Goal: Complete application form: Complete application form

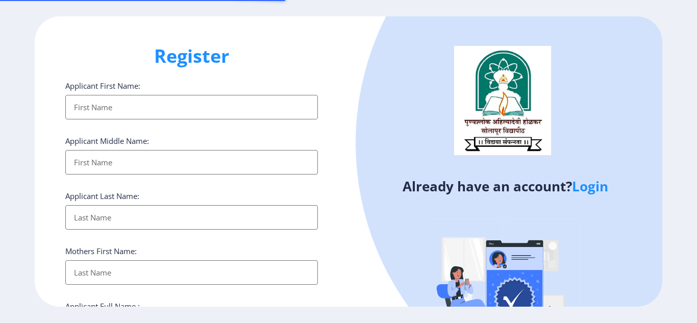
select select
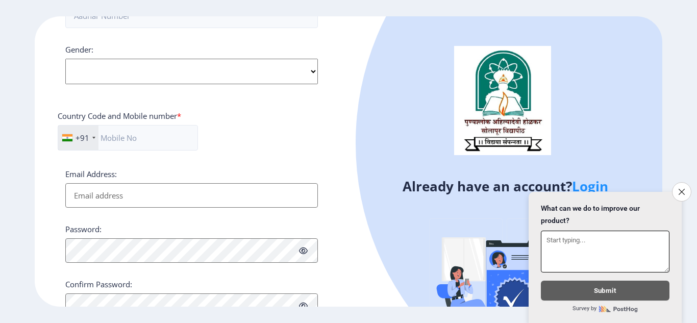
scroll to position [420, 0]
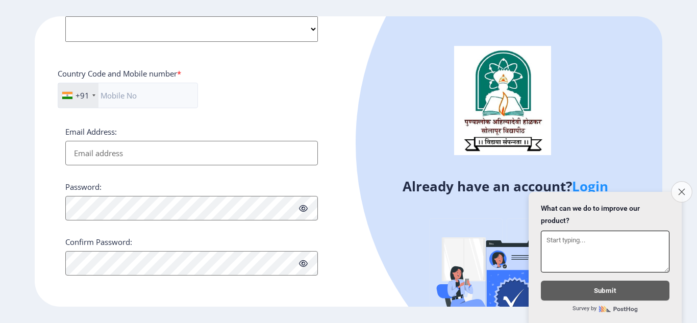
click at [681, 188] on icon "Close survey" at bounding box center [682, 191] width 7 height 7
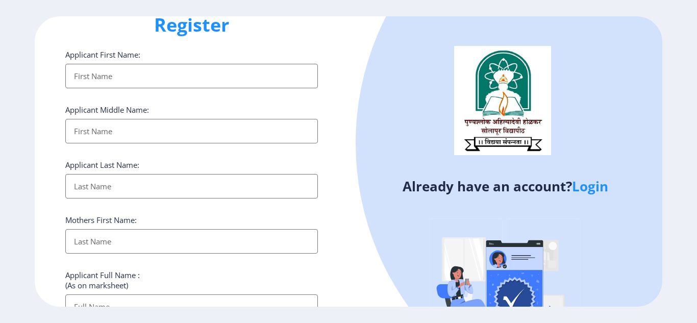
scroll to position [0, 0]
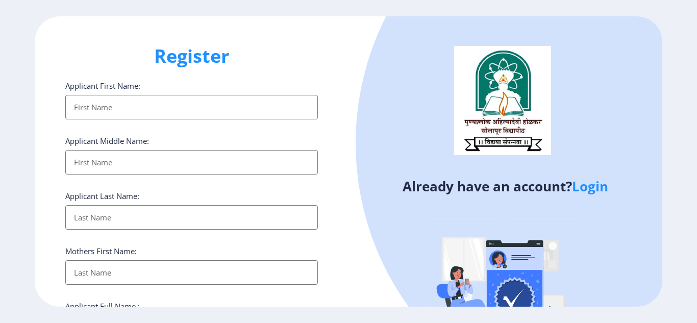
click at [158, 110] on input "Applicant First Name:" at bounding box center [191, 107] width 253 height 25
type input "[PERSON_NAME]"
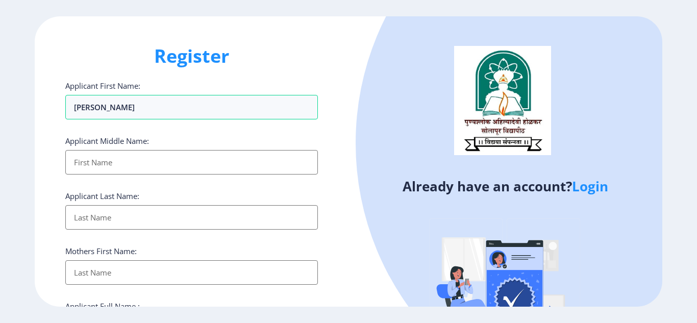
click at [134, 162] on input "Applicant First Name:" at bounding box center [191, 162] width 253 height 25
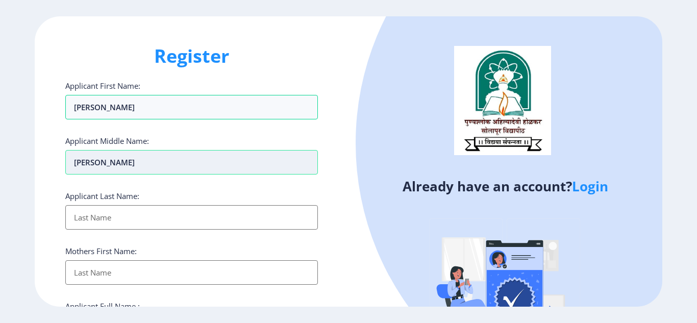
type input "Shantappa"
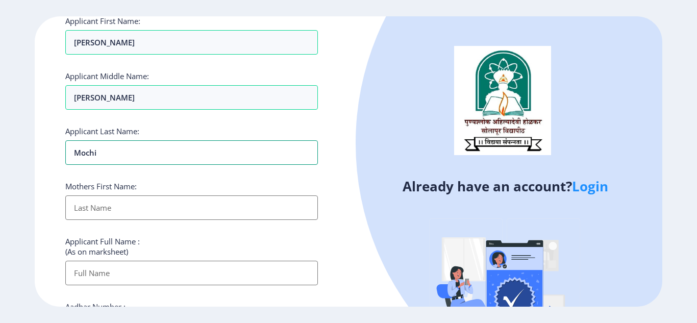
scroll to position [65, 0]
type input "Mochi"
click at [136, 215] on input "Applicant First Name:" at bounding box center [191, 207] width 253 height 25
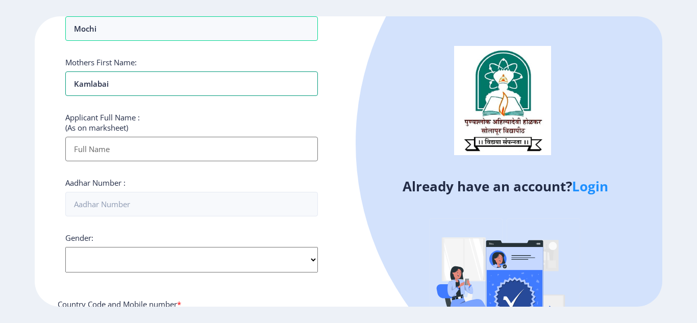
scroll to position [189, 0]
type input "Kamlabai"
click at [111, 151] on input "Applicant First Name:" at bounding box center [191, 149] width 253 height 25
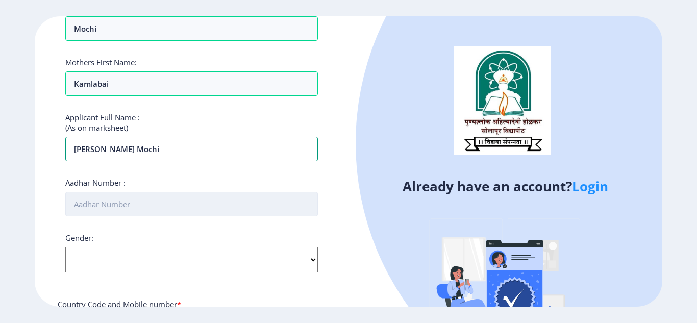
type input "[PERSON_NAME] Mochi"
click at [122, 203] on input "Aadhar Number :" at bounding box center [191, 204] width 253 height 25
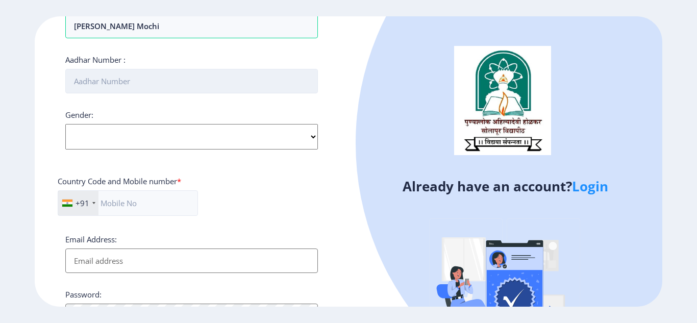
scroll to position [312, 0]
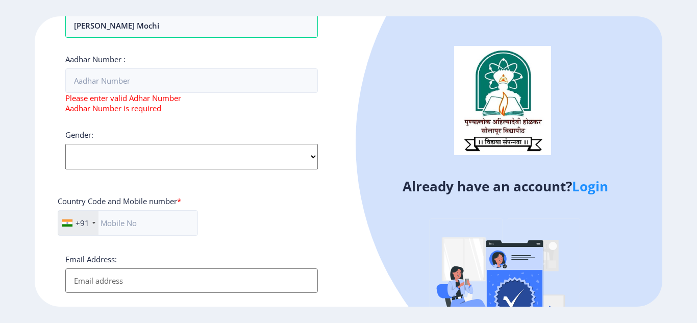
click at [162, 133] on div "Gender: Select Gender Male Female Other" at bounding box center [191, 150] width 253 height 40
select select "[DEMOGRAPHIC_DATA]"
click at [65, 144] on select "Select Gender Male Female Other" at bounding box center [191, 157] width 253 height 26
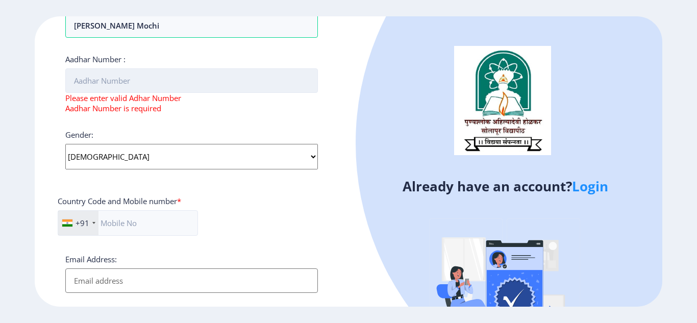
click at [123, 84] on input "Aadhar Number :" at bounding box center [191, 80] width 253 height 25
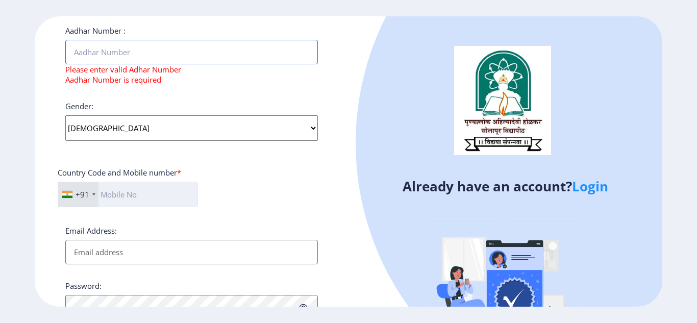
scroll to position [347, 0]
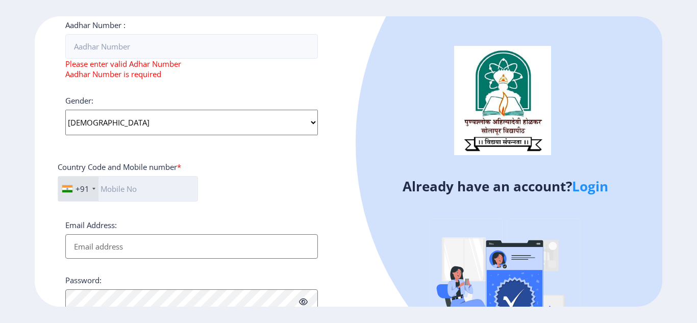
click at [144, 196] on input "text" at bounding box center [128, 189] width 140 height 26
type input "8605398503"
click at [134, 246] on input "Email Address:" at bounding box center [191, 246] width 253 height 25
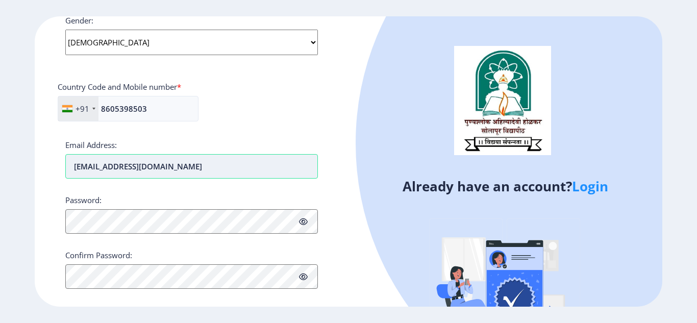
scroll to position [440, 0]
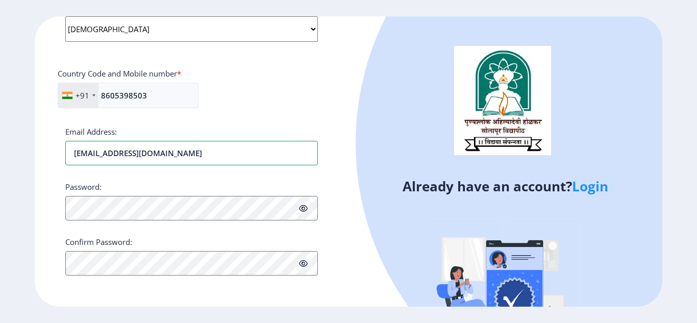
type input "[EMAIL_ADDRESS][DOMAIN_NAME]"
click at [303, 213] on span at bounding box center [303, 208] width 9 height 10
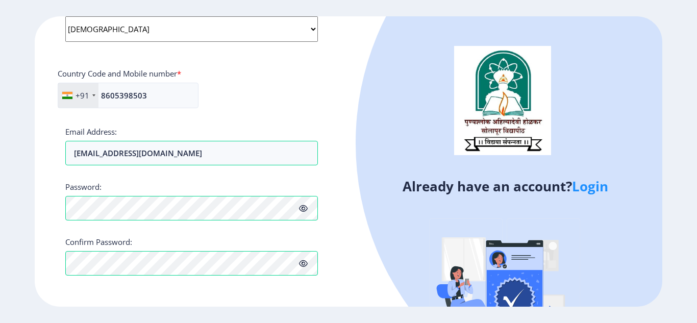
click at [306, 209] on icon at bounding box center [303, 209] width 9 height 8
click at [306, 210] on icon at bounding box center [303, 209] width 9 height 8
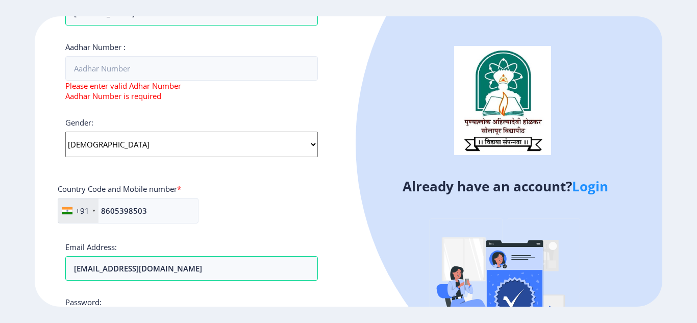
scroll to position [328, 0]
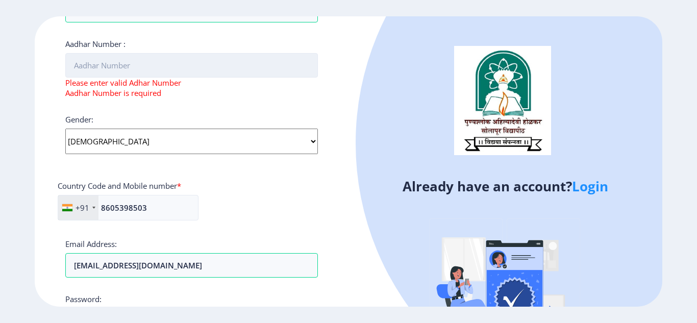
click at [154, 66] on input "Aadhar Number :" at bounding box center [191, 65] width 253 height 25
click at [195, 68] on input "Aadhar Number :" at bounding box center [191, 65] width 253 height 25
click at [93, 66] on input "48698552806" at bounding box center [191, 65] width 253 height 25
click at [103, 67] on input "48698552806" at bounding box center [191, 65] width 253 height 25
click at [134, 69] on input "48698532806" at bounding box center [191, 65] width 253 height 25
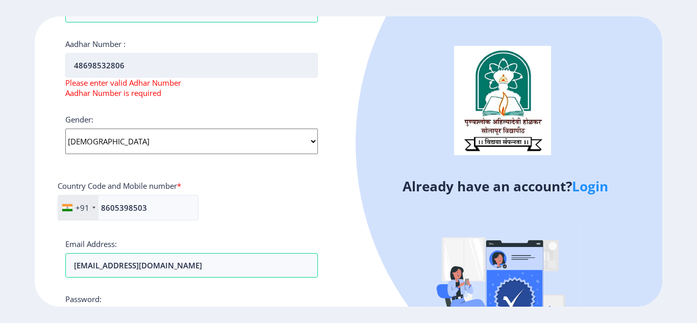
click at [109, 65] on input "48698532806" at bounding box center [191, 65] width 253 height 25
click at [128, 70] on input "48698535806" at bounding box center [191, 65] width 253 height 25
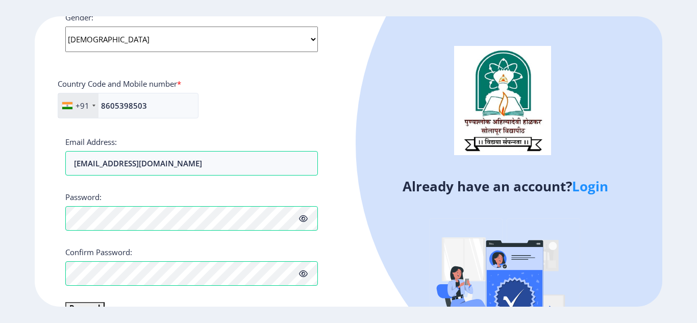
scroll to position [432, 0]
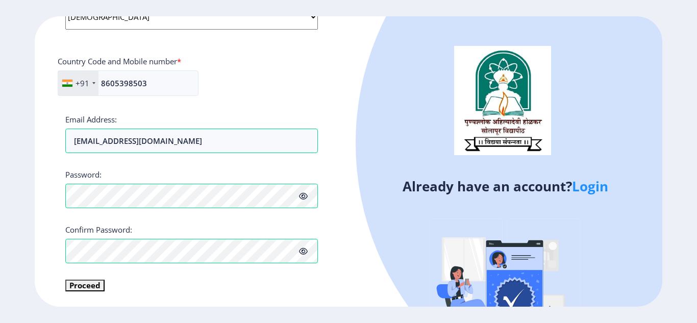
type input "486985352806"
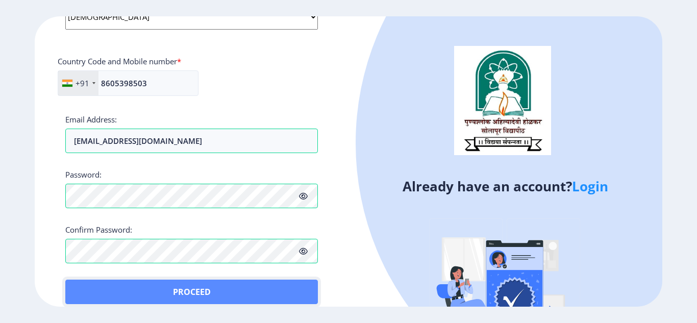
click at [91, 282] on button "Proceed" at bounding box center [191, 292] width 253 height 25
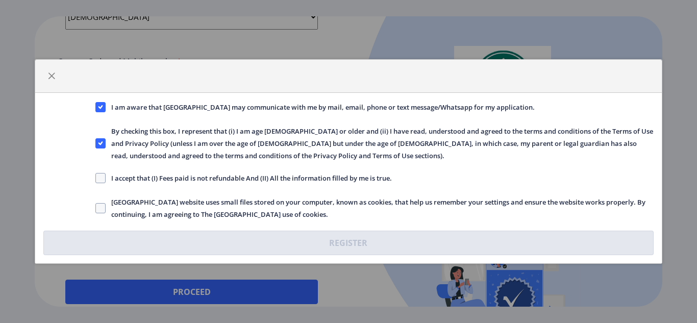
click at [242, 177] on span "I accept that (I) Fees paid is not refundable And (II) All the information fill…" at bounding box center [249, 178] width 286 height 12
click at [96, 178] on input "I accept that (I) Fees paid is not refundable And (II) All the information fill…" at bounding box center [95, 178] width 1 height 1
checkbox input "true"
click at [103, 210] on span at bounding box center [100, 208] width 10 height 10
click at [96, 209] on input "Solapur University website uses small files stored on your computer, known as c…" at bounding box center [95, 208] width 1 height 1
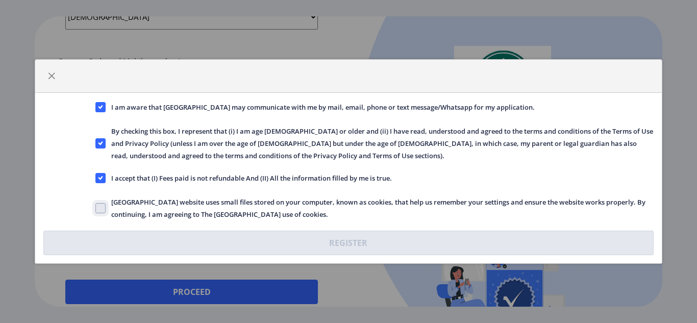
checkbox input "true"
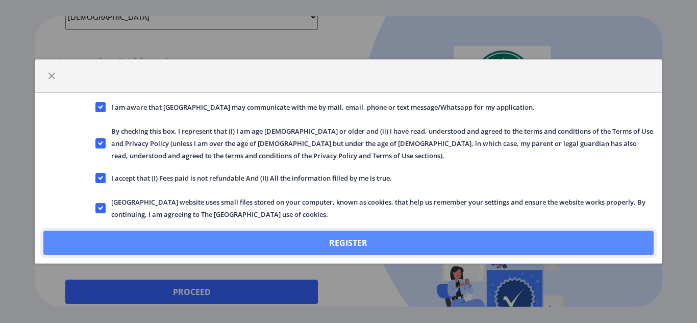
click at [375, 241] on button "Register" at bounding box center [348, 243] width 610 height 25
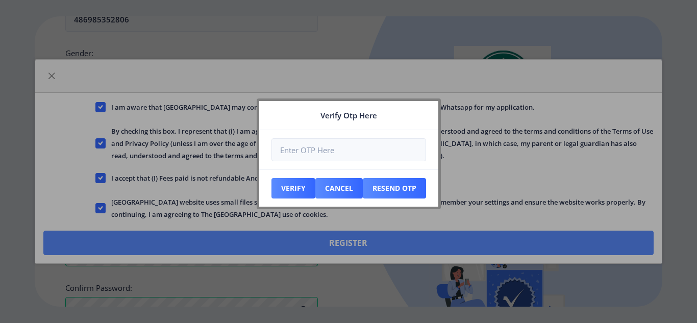
scroll to position [490, 0]
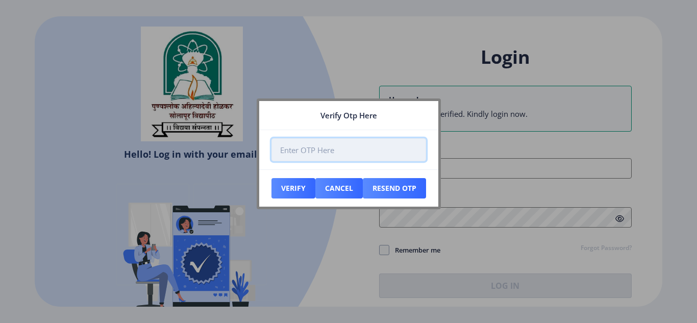
click at [348, 154] on input "number" at bounding box center [349, 149] width 155 height 23
click at [324, 152] on input "number" at bounding box center [349, 149] width 155 height 23
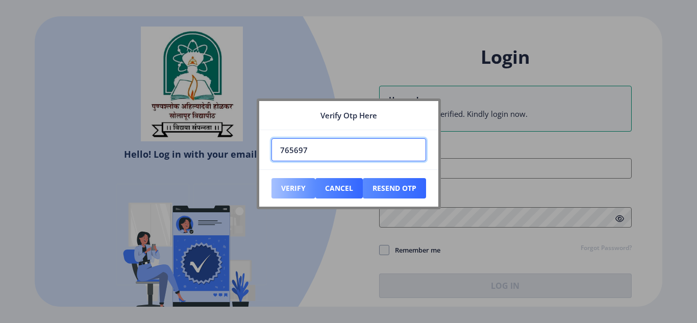
type input "765697"
click at [290, 190] on button "Verify" at bounding box center [294, 188] width 44 height 20
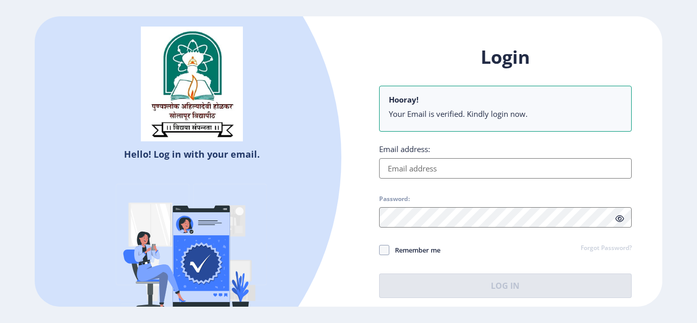
click at [449, 173] on input "Email address:" at bounding box center [505, 168] width 253 height 20
type input "[EMAIL_ADDRESS][DOMAIN_NAME]"
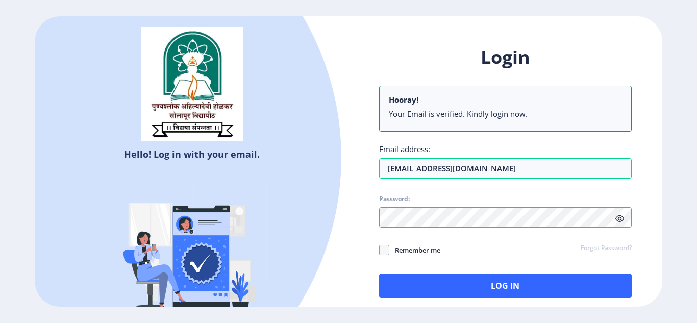
click at [411, 252] on span "Remember me" at bounding box center [415, 250] width 51 height 12
click at [380, 250] on input "Remember me" at bounding box center [379, 250] width 1 height 1
checkbox input "true"
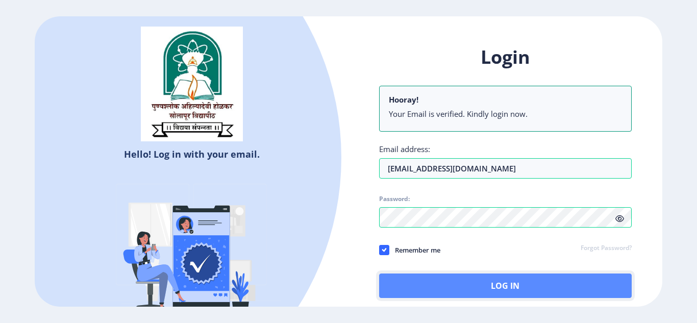
click at [452, 287] on button "Log In" at bounding box center [505, 286] width 253 height 25
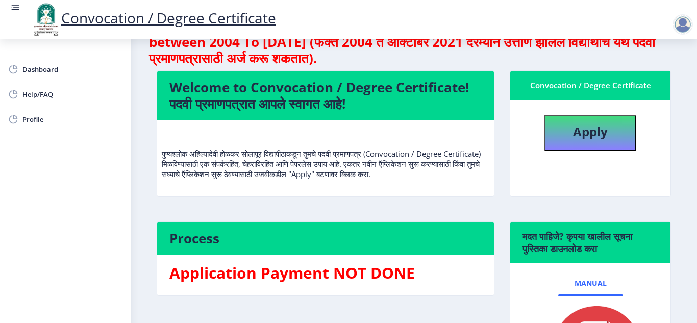
scroll to position [42, 0]
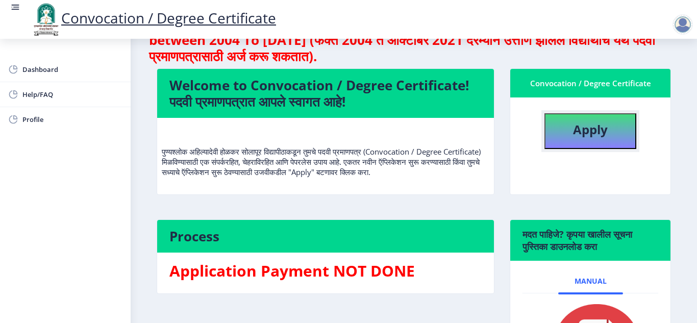
click at [587, 134] on b "Apply" at bounding box center [590, 129] width 35 height 17
select select
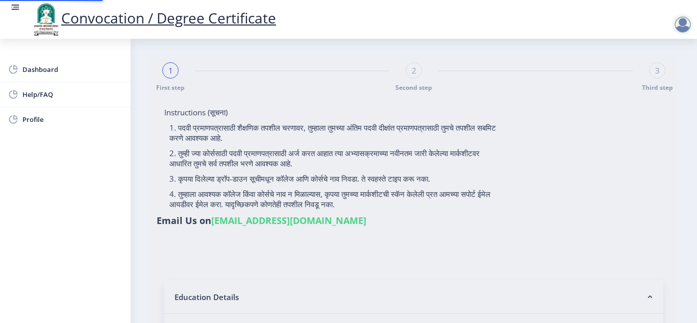
type input "[PERSON_NAME] Mochi"
type input "Kamlabai"
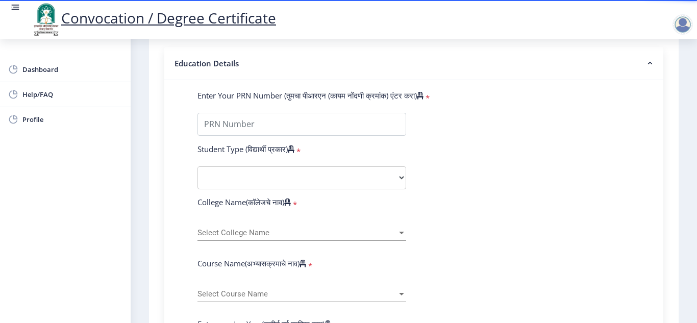
scroll to position [234, 0]
click at [355, 177] on select "Select Student Type Regular External" at bounding box center [302, 177] width 209 height 23
select select "Regular"
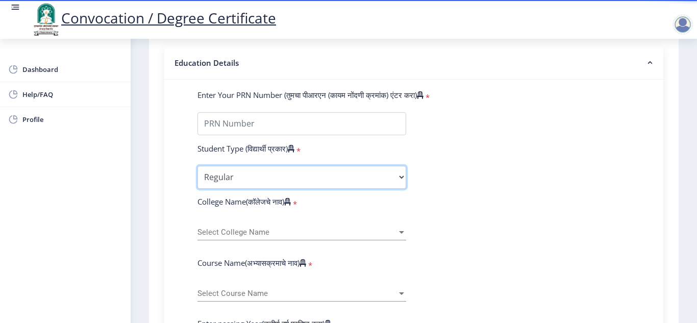
click at [198, 166] on select "Select Student Type Regular External" at bounding box center [302, 177] width 209 height 23
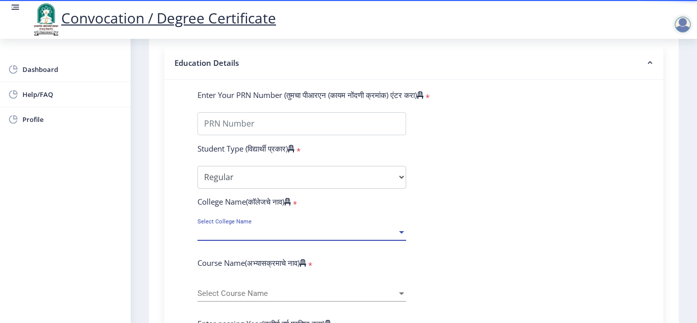
click at [292, 232] on span "Select College Name" at bounding box center [298, 232] width 200 height 9
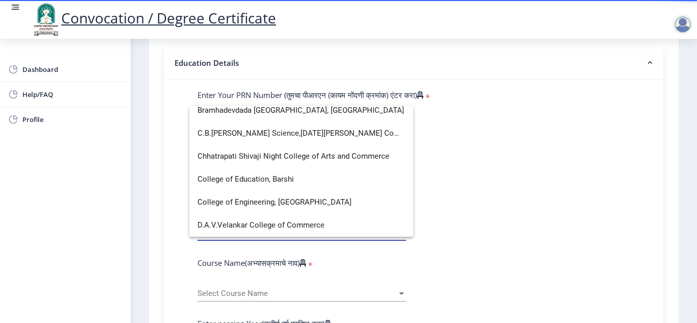
scroll to position [400, 0]
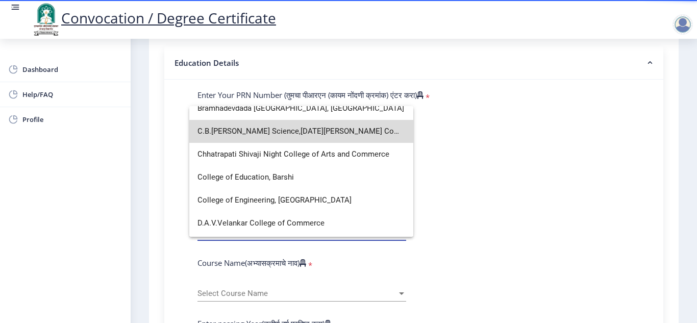
click at [308, 133] on span "C.B.[PERSON_NAME] Science,[DATE][PERSON_NAME] Commerce, [DATE][PERSON_NAME] Art…" at bounding box center [302, 131] width 208 height 23
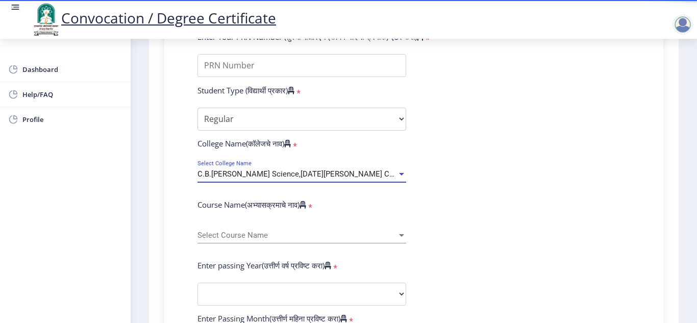
scroll to position [293, 0]
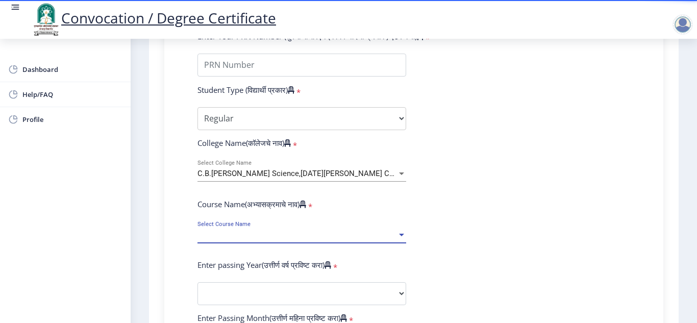
click at [352, 235] on span "Select Course Name" at bounding box center [298, 235] width 200 height 9
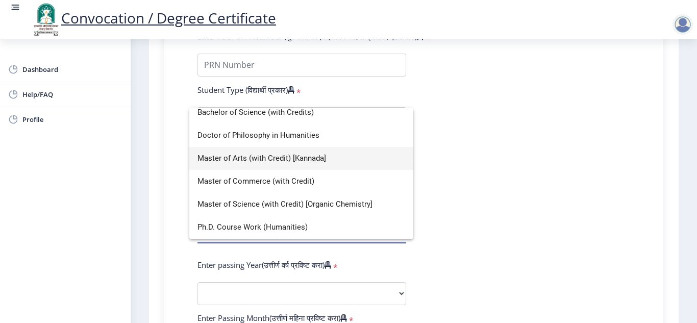
scroll to position [0, 0]
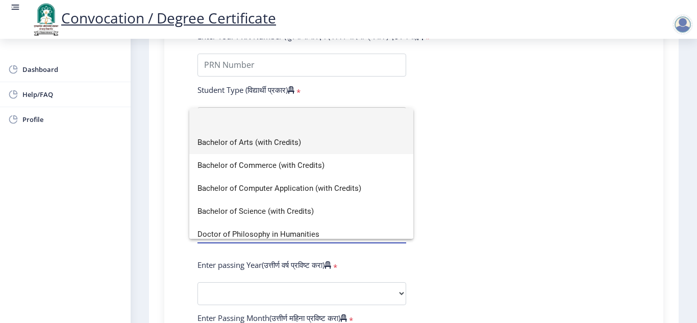
click at [277, 140] on span "Bachelor of Arts (with Credits)" at bounding box center [302, 142] width 208 height 23
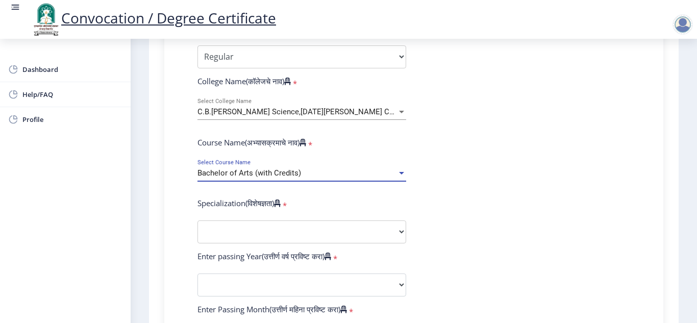
scroll to position [355, 0]
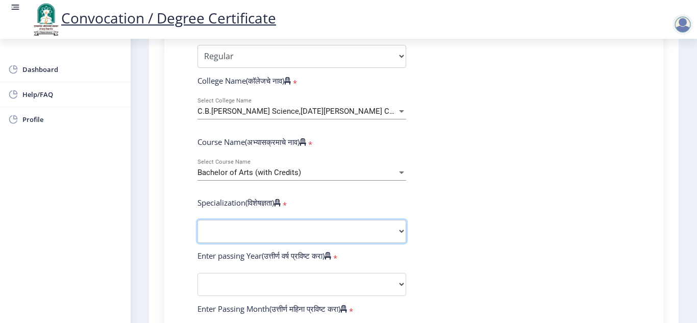
click at [395, 230] on select "Specialization English Geography Hindi Marathi Music Sanskrit Urdu Ancient Indi…" at bounding box center [302, 231] width 209 height 23
select select "Marathi"
click at [198, 220] on select "Specialization English Geography Hindi Marathi Music Sanskrit Urdu Ancient Indi…" at bounding box center [302, 231] width 209 height 23
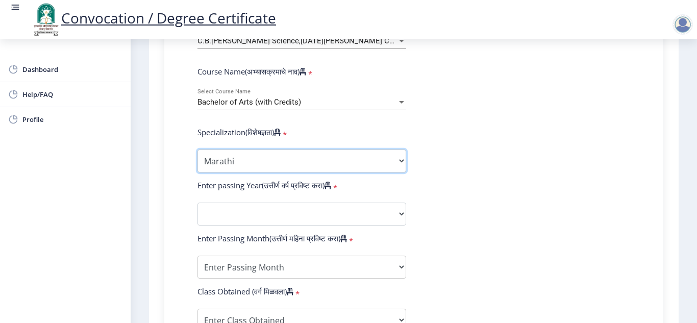
scroll to position [426, 0]
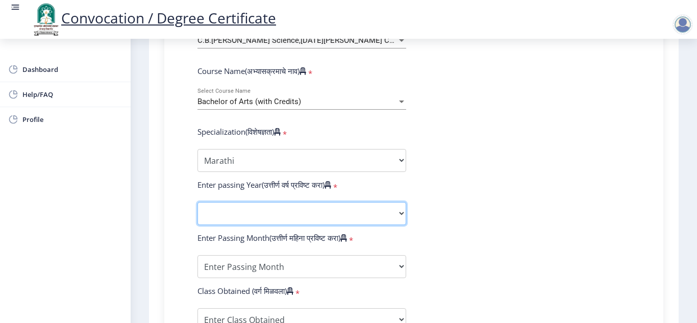
click at [354, 207] on select "2025 2024 2023 2022 2021 2020 2019 2018 2017 2016 2015 2014 2013 2012 2011 2010…" at bounding box center [302, 213] width 209 height 23
select select "2017"
click at [198, 202] on select "2025 2024 2023 2022 2021 2020 2019 2018 2017 2016 2015 2014 2013 2012 2011 2010…" at bounding box center [302, 213] width 209 height 23
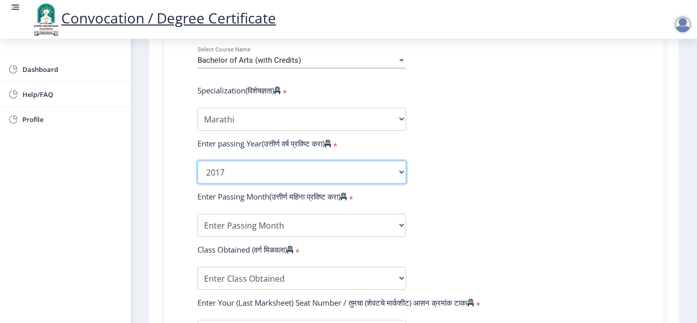
scroll to position [471, 0]
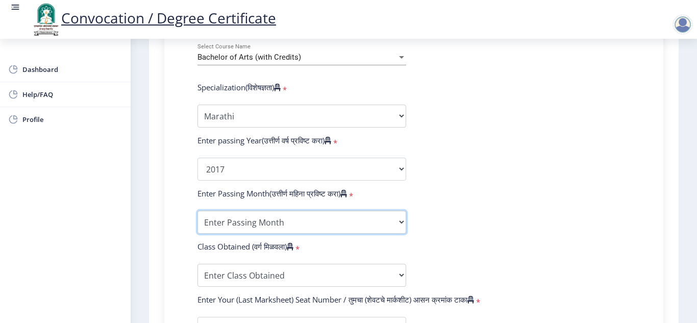
click at [377, 227] on select "Enter Passing Month March April May October November December" at bounding box center [302, 222] width 209 height 23
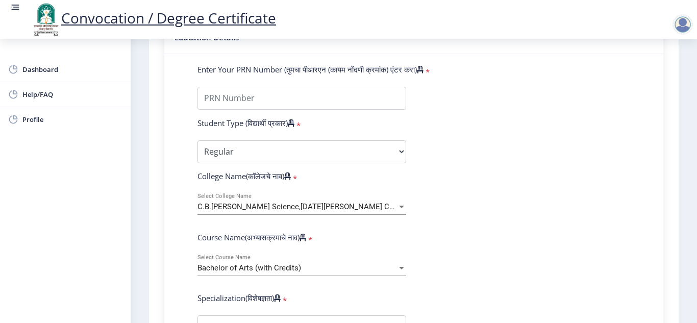
scroll to position [259, 0]
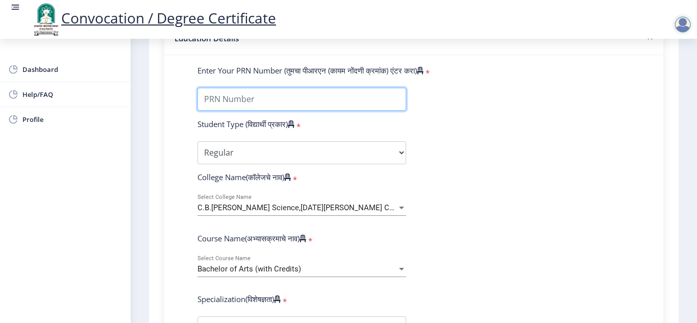
click at [281, 93] on input "Enter Your PRN Number (तुमचा पीआरएन (कायम नोंदणी क्रमांक) एंटर करा)" at bounding box center [302, 99] width 209 height 23
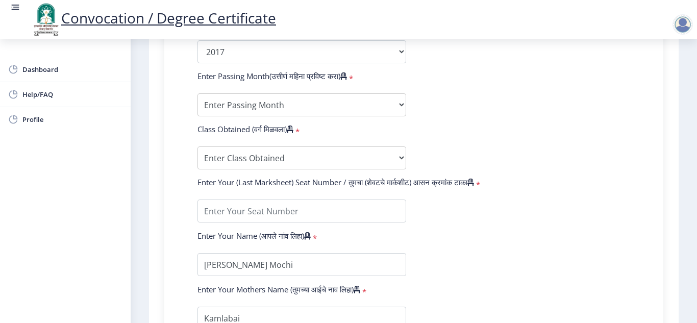
scroll to position [589, 0]
type input "2008032500089775"
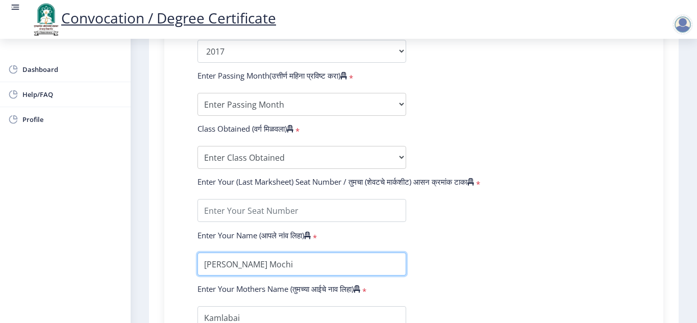
click at [234, 264] on input "textarea" at bounding box center [302, 264] width 209 height 23
click at [322, 265] on input "textarea" at bounding box center [302, 264] width 209 height 23
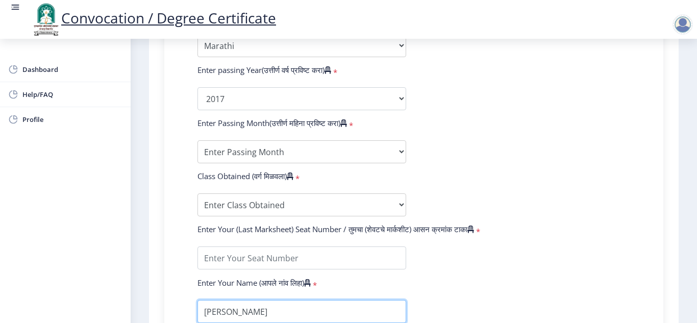
scroll to position [541, 0]
type input "[PERSON_NAME]"
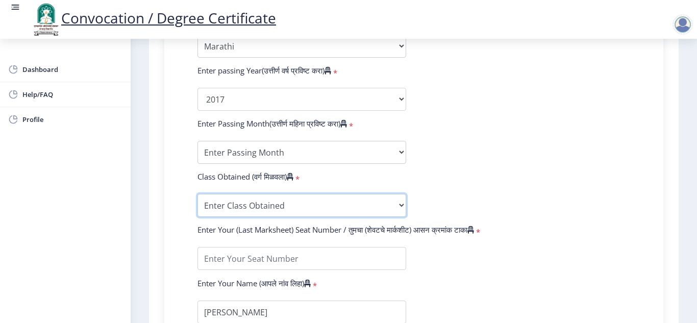
click at [320, 203] on select "Enter Class Obtained FIRST CLASS WITH DISTINCTION FIRST CLASS HIGHER SECOND CLA…" at bounding box center [302, 205] width 209 height 23
select select "SECOND CLASS"
click at [198, 194] on select "Enter Class Obtained FIRST CLASS WITH DISTINCTION FIRST CLASS HIGHER SECOND CLA…" at bounding box center [302, 205] width 209 height 23
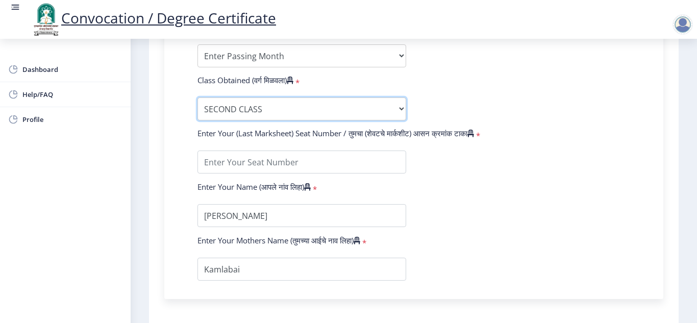
scroll to position [639, 0]
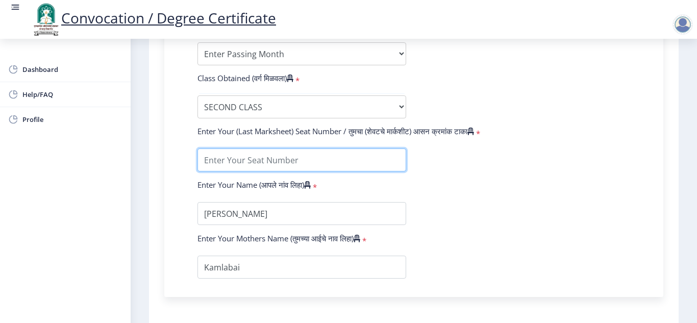
click at [268, 166] on input "textarea" at bounding box center [302, 160] width 209 height 23
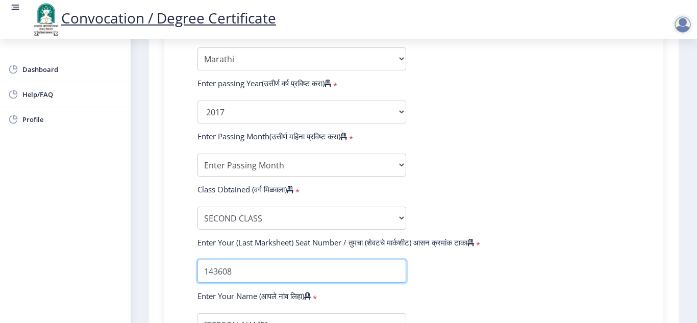
scroll to position [527, 0]
type input "143608"
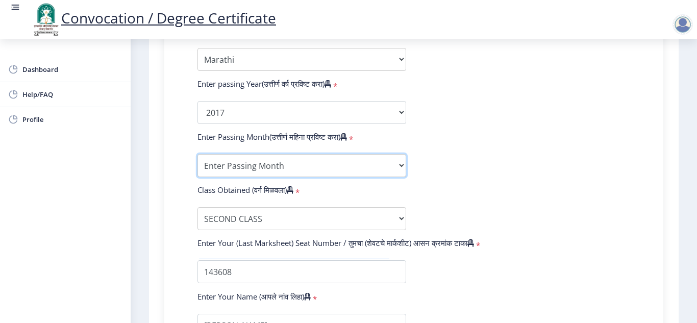
click at [396, 162] on select "Enter Passing Month March April May October November December" at bounding box center [302, 165] width 209 height 23
click at [395, 162] on select "Enter Passing Month March April May October November December" at bounding box center [302, 165] width 209 height 23
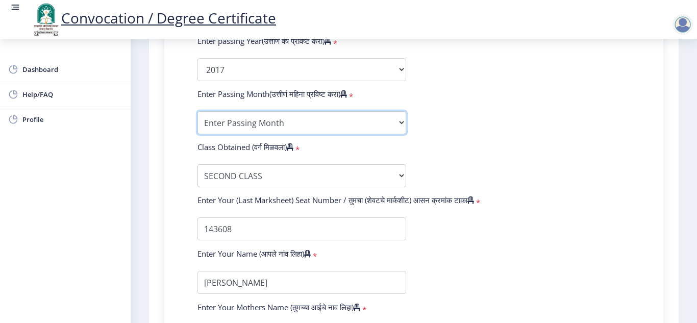
scroll to position [572, 0]
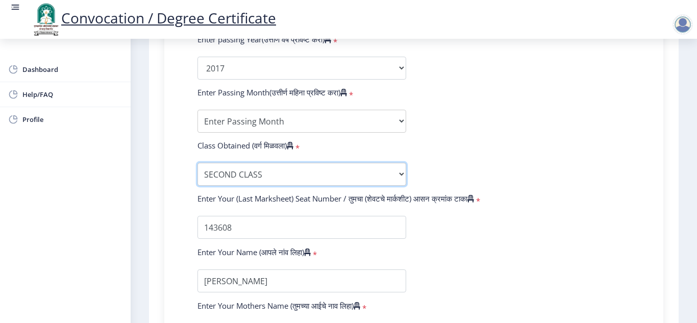
click at [389, 179] on select "Enter Class Obtained FIRST CLASS WITH DISTINCTION FIRST CLASS HIGHER SECOND CLA…" at bounding box center [302, 174] width 209 height 23
click at [509, 133] on form "Enter Your PRN Number (तुमचा पीआरएन (कायम नोंदणी क्रमांक) एंटर करा) * Student T…" at bounding box center [414, 49] width 448 height 594
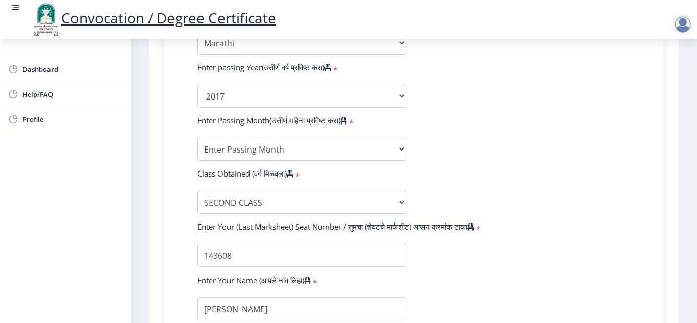
scroll to position [543, 0]
click at [336, 150] on select "Enter Passing Month March April May October November December" at bounding box center [302, 149] width 209 height 23
click at [326, 153] on select "Enter Passing Month March April May October November December" at bounding box center [302, 149] width 209 height 23
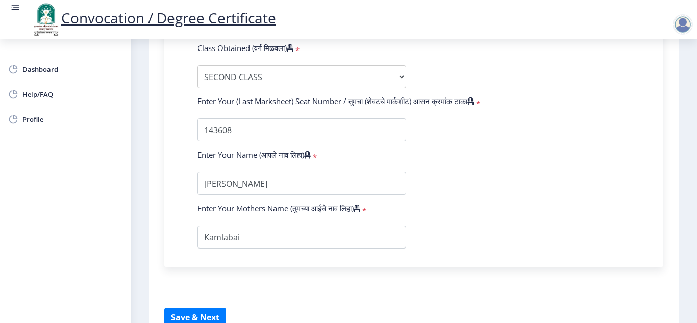
scroll to position [670, 0]
click at [191, 314] on button "Save & Next" at bounding box center [195, 316] width 62 height 19
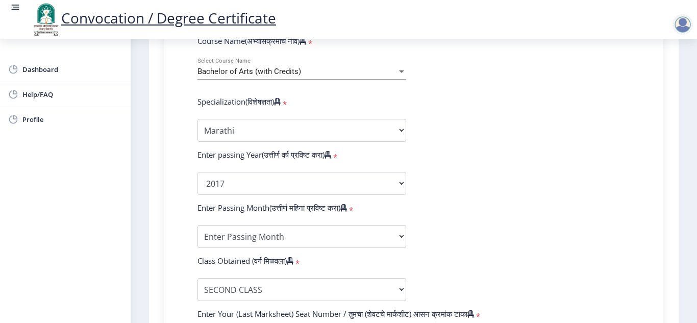
scroll to position [456, 0]
click at [339, 239] on select "Enter Passing Month March April May October November December" at bounding box center [302, 237] width 209 height 23
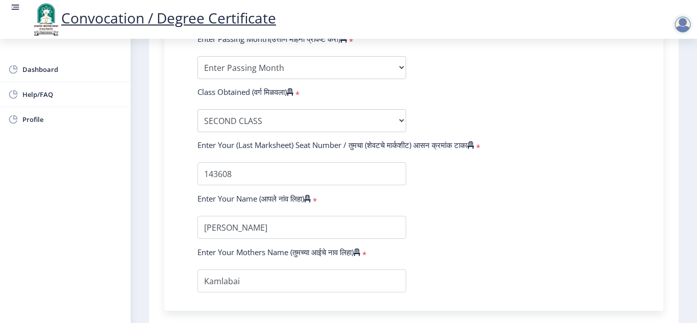
scroll to position [625, 0]
click at [375, 62] on select "Enter Passing Month March April May October November December" at bounding box center [302, 68] width 209 height 23
select select "December"
click at [198, 57] on select "Enter Passing Month March April May October November December" at bounding box center [302, 68] width 209 height 23
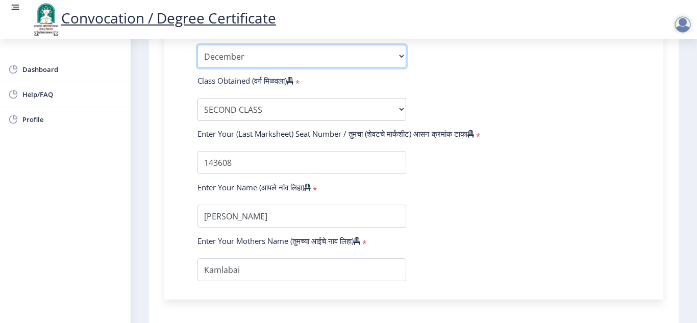
scroll to position [726, 0]
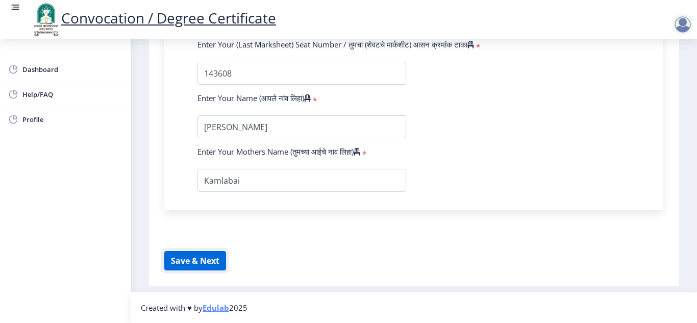
click at [206, 258] on button "Save & Next" at bounding box center [195, 260] width 62 height 19
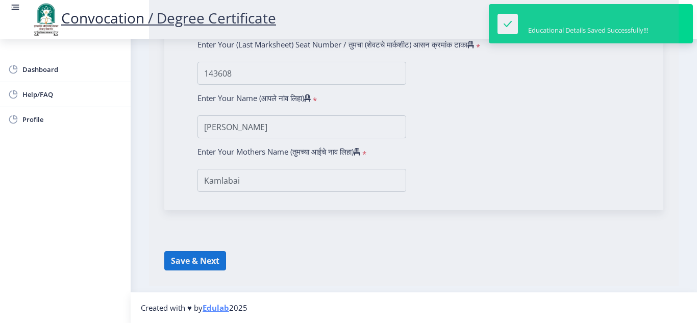
select select
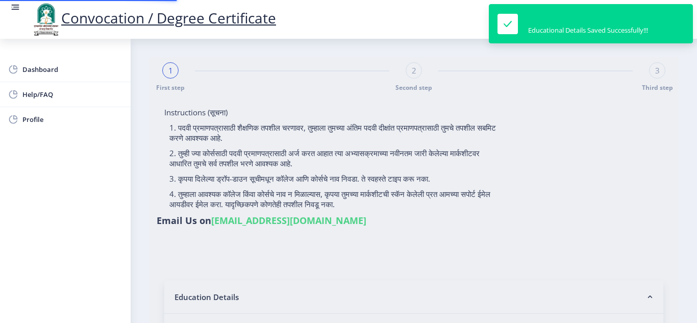
type input "2008032500089775"
select select "Regular"
select select "2017"
select select "December"
select select "SECOND CLASS"
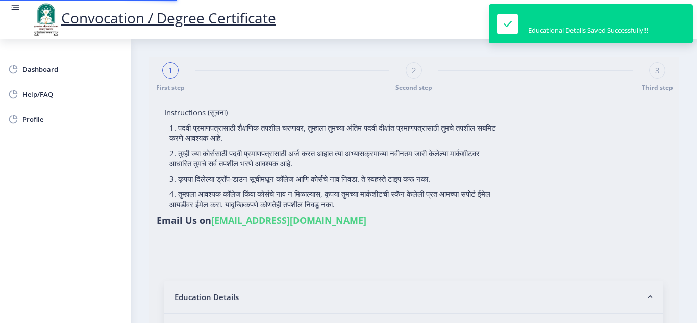
type input "143608"
type input "[PERSON_NAME]"
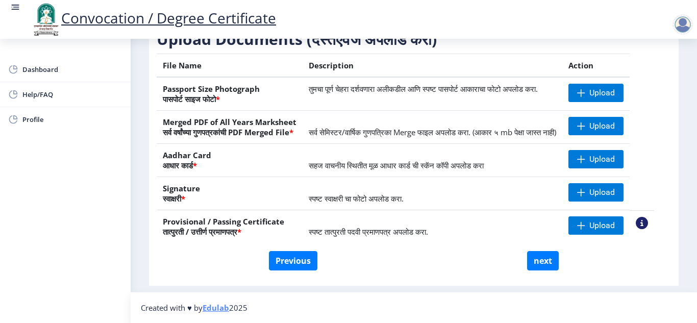
scroll to position [192, 0]
click at [298, 261] on button "Previous" at bounding box center [293, 260] width 49 height 19
select select "Regular"
select select "Marathi"
select select "2017"
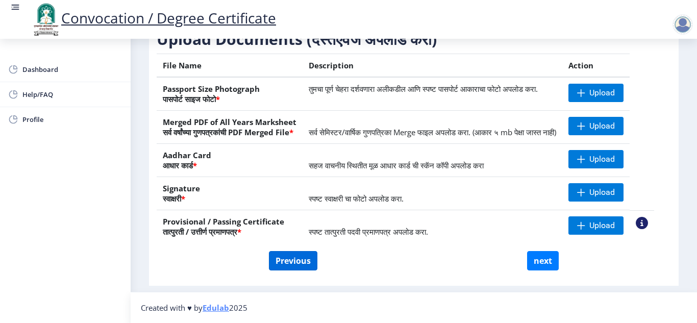
select select "December"
select select "SECOND CLASS"
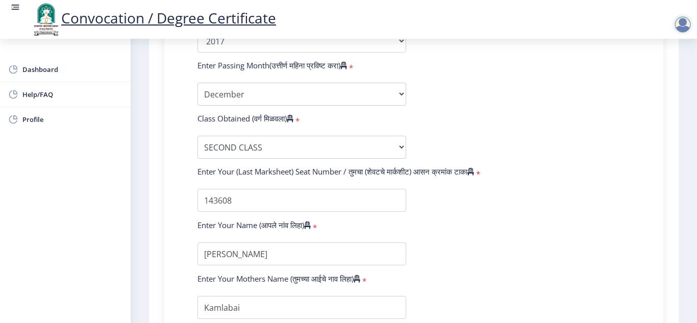
scroll to position [726, 0]
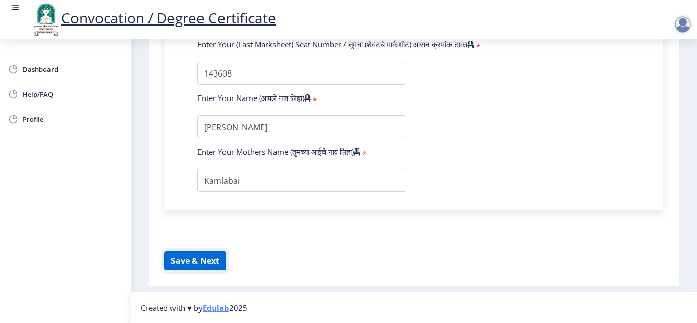
click at [198, 261] on button "Save & Next" at bounding box center [195, 260] width 62 height 19
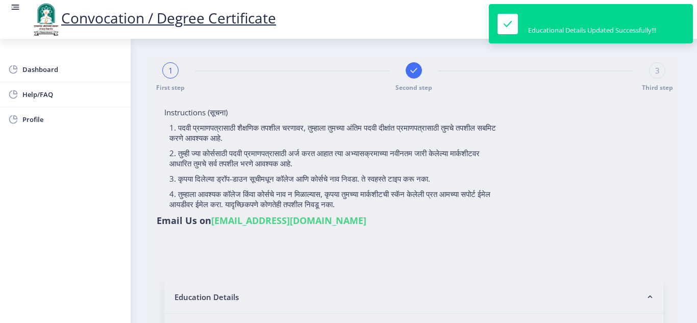
select select
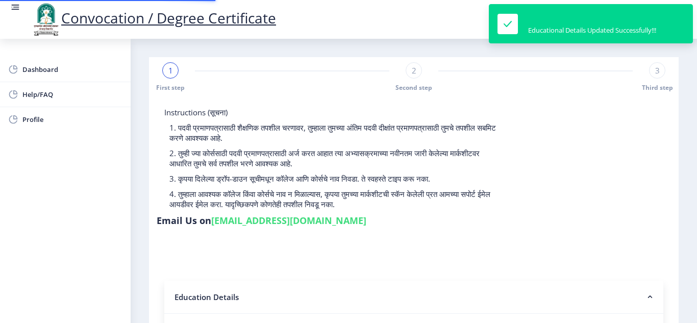
type input "2008032500089775"
select select "Regular"
select select "2017"
select select "December"
select select "SECOND CLASS"
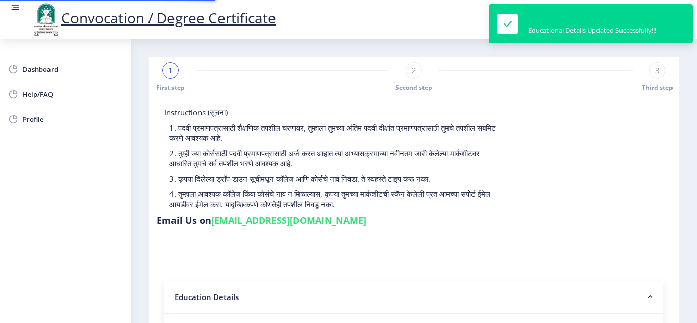
type input "143608"
type input "[PERSON_NAME]"
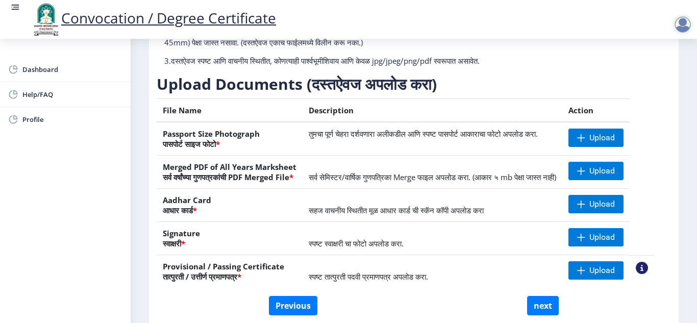
scroll to position [128, 0]
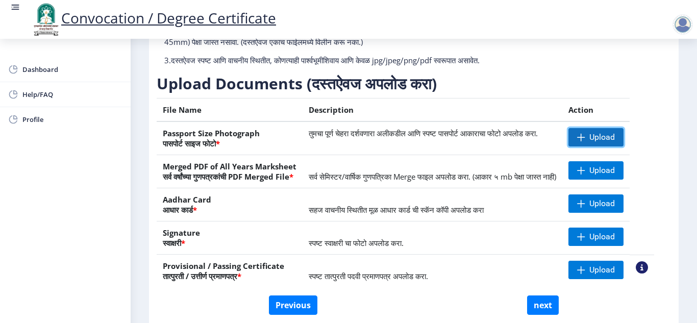
click at [613, 142] on span "Upload" at bounding box center [603, 137] width 26 height 10
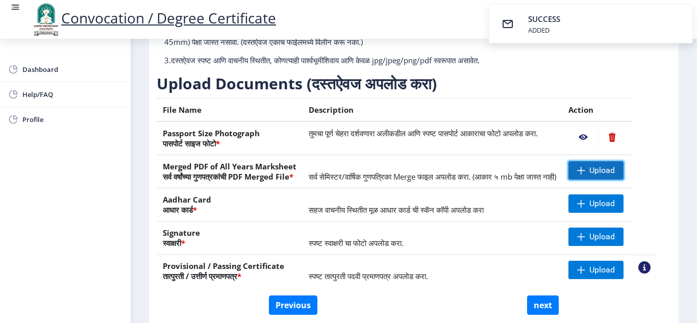
click at [610, 176] on span "Upload" at bounding box center [603, 170] width 26 height 10
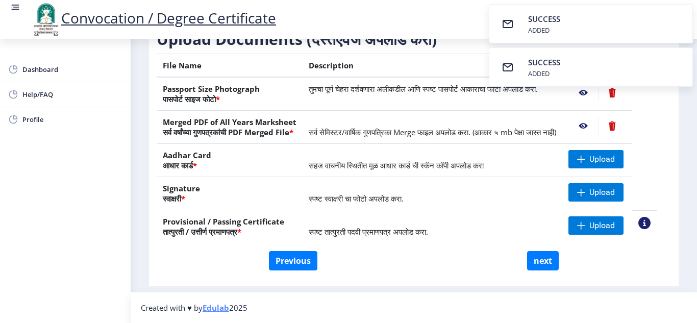
scroll to position [178, 0]
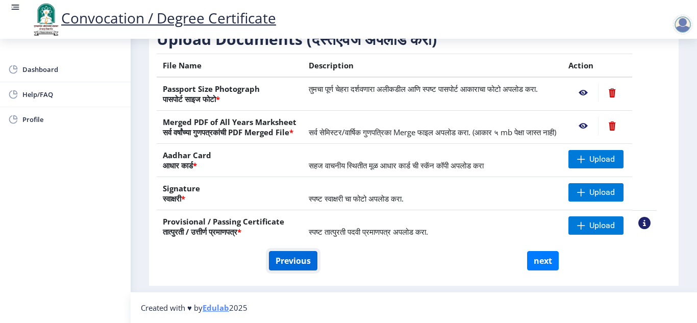
click at [291, 271] on button "Previous" at bounding box center [293, 260] width 49 height 19
select select "Regular"
select select "Marathi"
select select "2017"
select select "December"
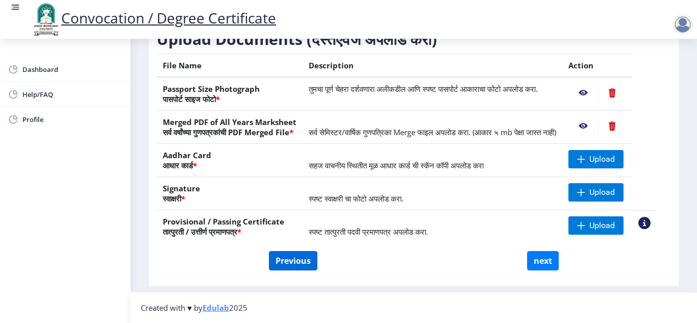
select select "SECOND CLASS"
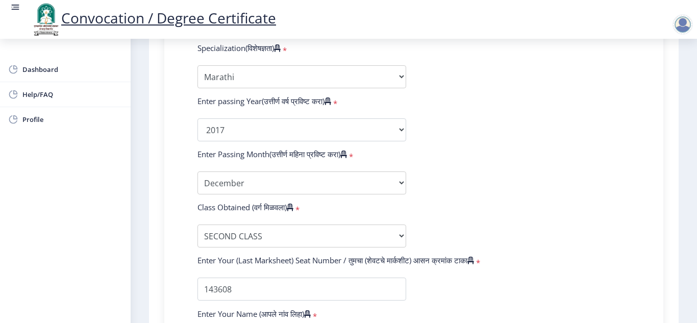
scroll to position [726, 0]
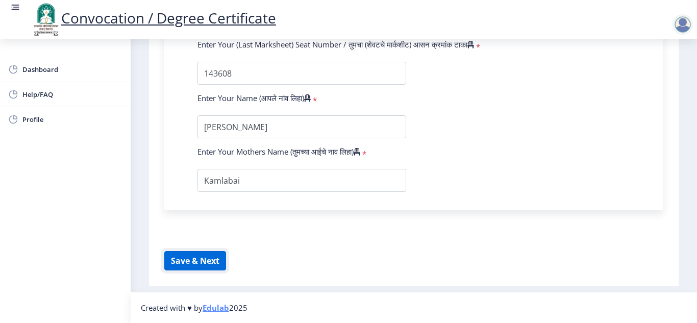
click at [201, 260] on button "Save & Next" at bounding box center [195, 260] width 62 height 19
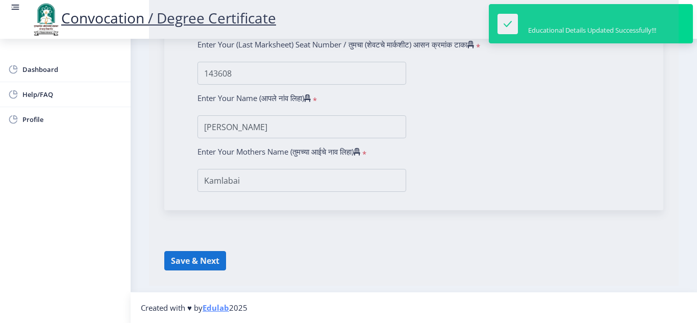
select select
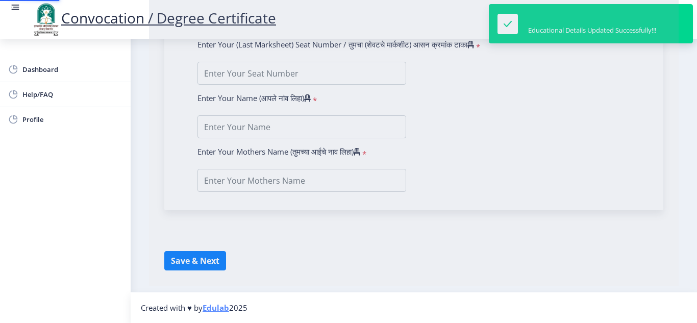
type input "[PERSON_NAME] Mochi"
type input "Kamlabai"
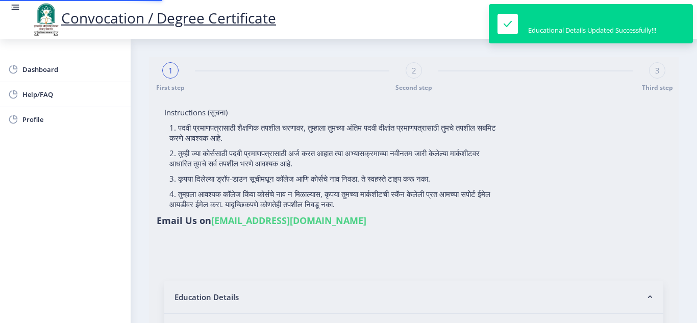
type input "2008032500089775"
select select "Regular"
select select "2017"
select select "December"
select select "SECOND CLASS"
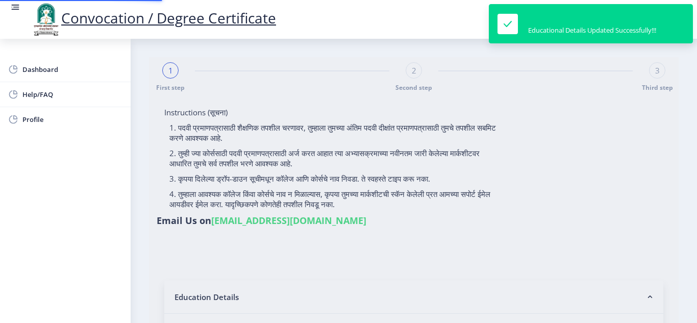
type input "143608"
type input "[PERSON_NAME]"
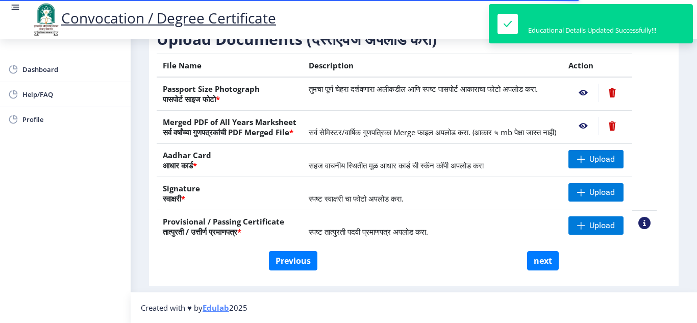
scroll to position [192, 0]
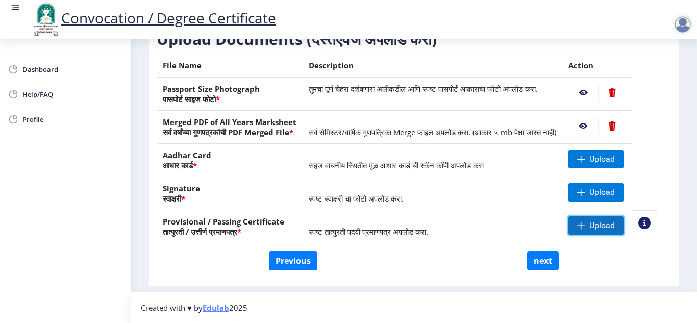
click at [615, 222] on span "Upload" at bounding box center [603, 226] width 26 height 10
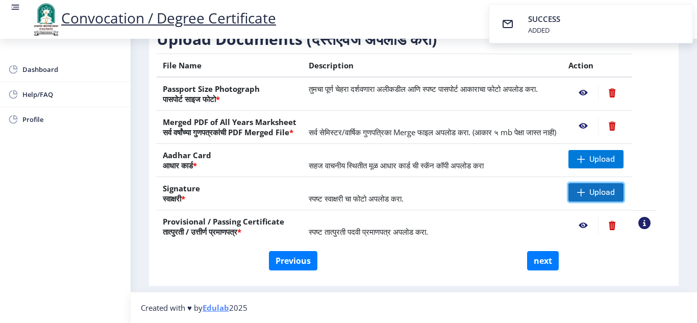
click at [612, 188] on span "Upload" at bounding box center [603, 192] width 26 height 10
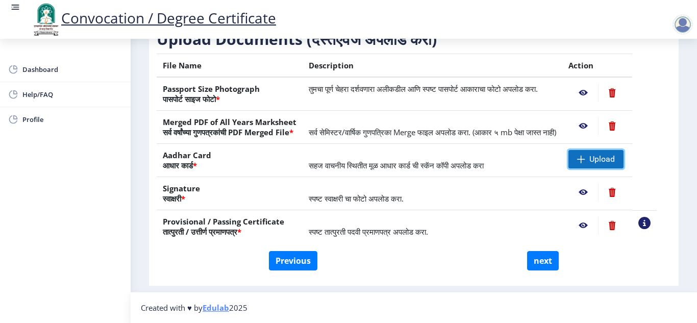
click at [607, 164] on span "Upload" at bounding box center [603, 159] width 26 height 10
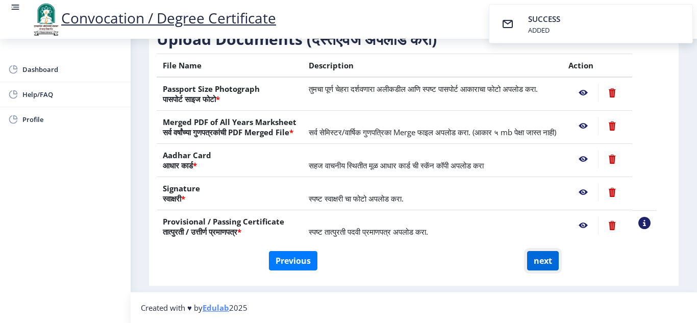
click at [540, 261] on button "next" at bounding box center [543, 260] width 32 height 19
select select
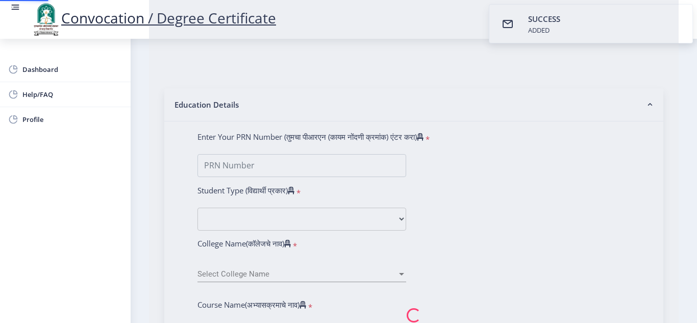
scroll to position [0, 0]
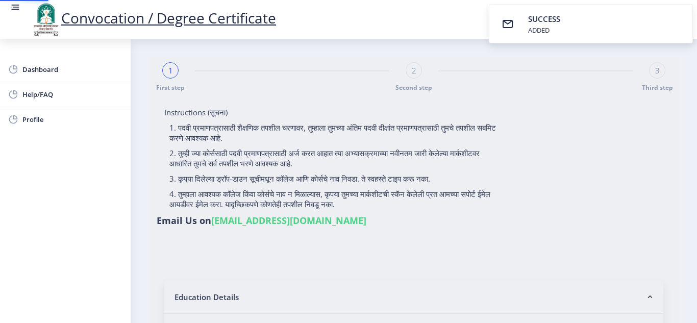
select select
type input "[PERSON_NAME] Mochi"
type input "Kamlabai"
select select
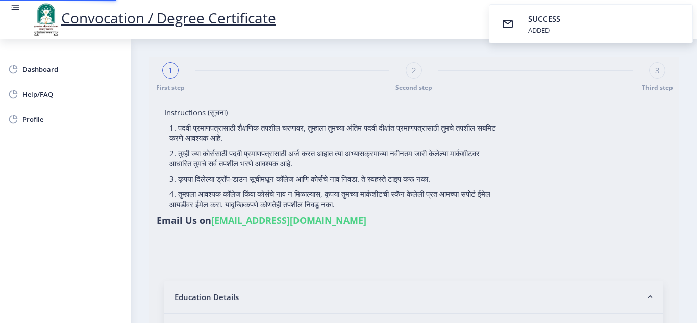
select select
type input "2008032500089775"
select select "Regular"
select select "2017"
select select "December"
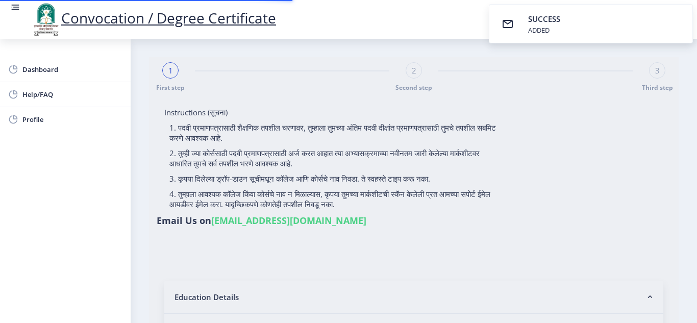
select select "SECOND CLASS"
type input "143608"
type input "[PERSON_NAME]"
select select "Marathi"
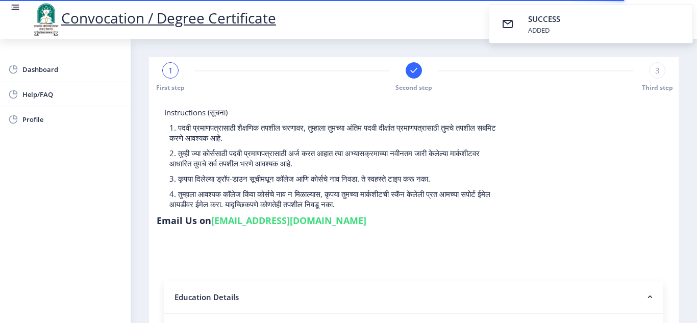
select select
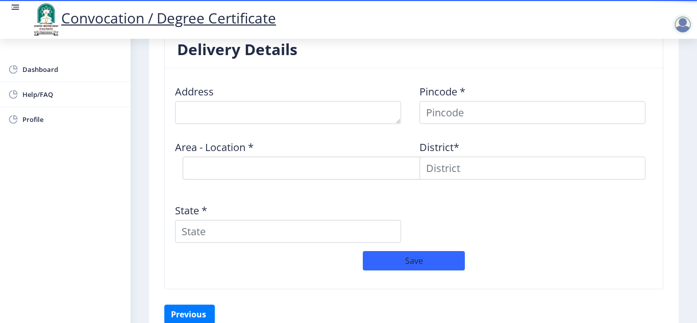
scroll to position [843, 0]
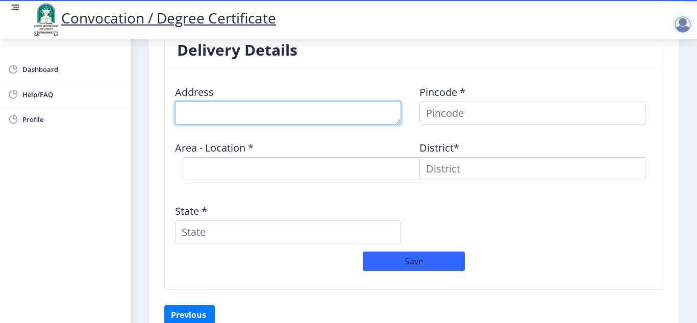
click at [259, 105] on textarea at bounding box center [288, 113] width 226 height 23
type textarea "A/P Kadabgaon Tal-[GEOGRAPHIC_DATA] Dist [GEOGRAPHIC_DATA]"
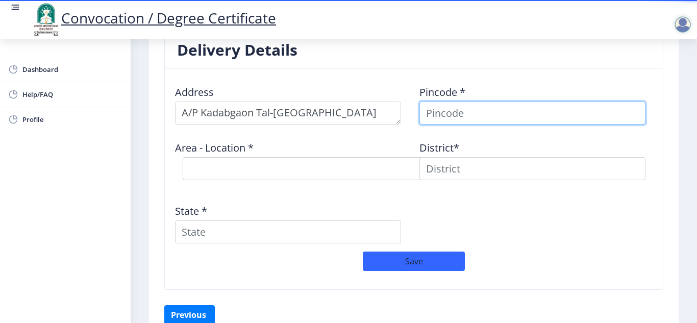
click at [455, 110] on input at bounding box center [533, 113] width 226 height 23
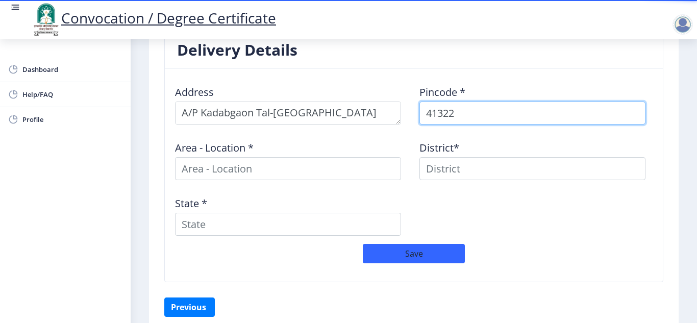
type input "413227"
select select
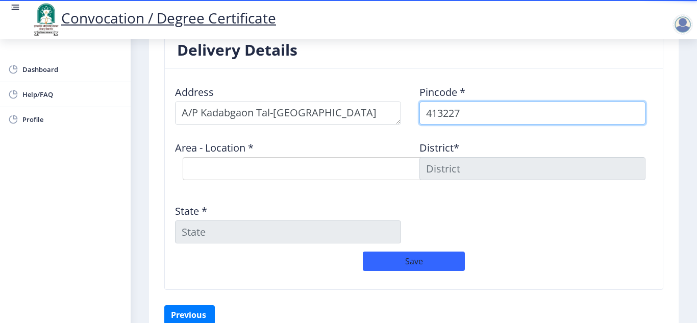
type input "413227"
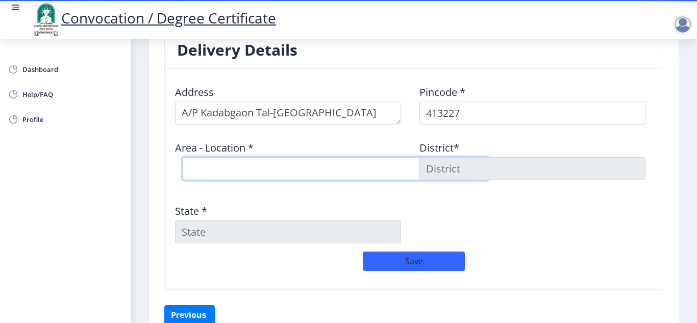
click at [268, 159] on select "Select Area Location Gaudgaon B.O Haidra B.O Kadabgaon B.O Nagansur S.O Navindg…" at bounding box center [336, 168] width 306 height 23
select select "3: Object"
click at [183, 157] on select "Select Area Location Gaudgaon B.O Haidra B.O Kadabgaon B.O Nagansur S.O Navindg…" at bounding box center [336, 168] width 306 height 23
type input "SOLAPUR"
type input "[GEOGRAPHIC_DATA]"
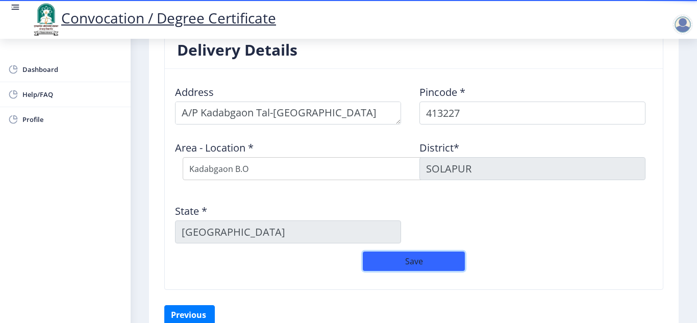
click at [395, 252] on button "Save" at bounding box center [414, 261] width 102 height 19
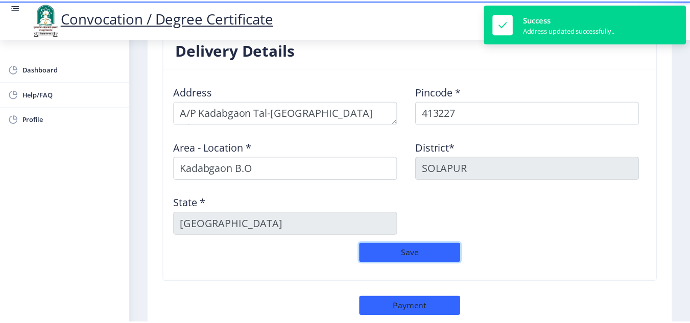
scroll to position [909, 0]
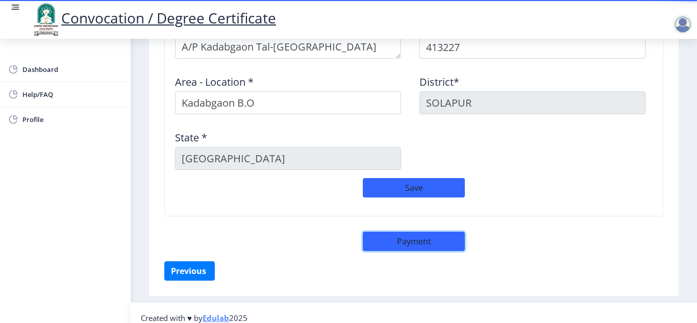
click at [423, 239] on button "Payment" at bounding box center [414, 241] width 102 height 19
select select "sealed"
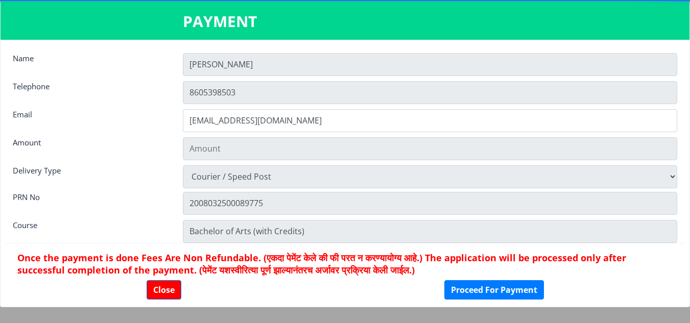
type input "1885"
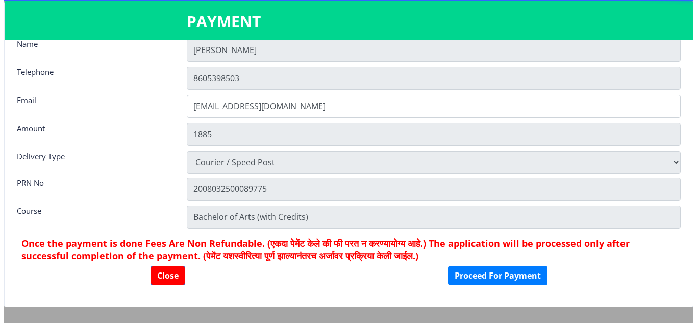
scroll to position [0, 0]
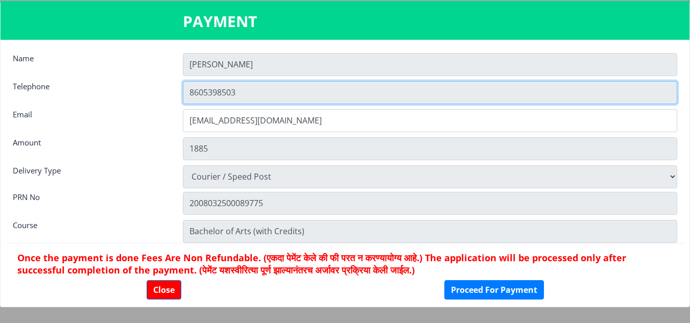
click at [336, 92] on input "8605398503" at bounding box center [430, 92] width 494 height 23
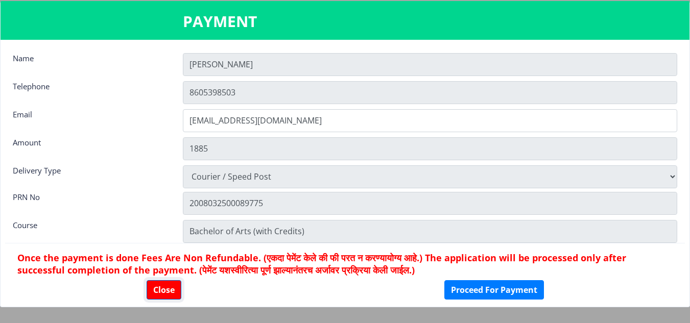
click at [161, 292] on button "Close" at bounding box center [164, 289] width 35 height 19
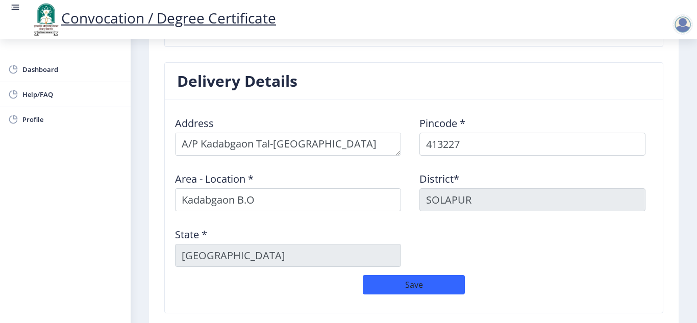
scroll to position [909, 0]
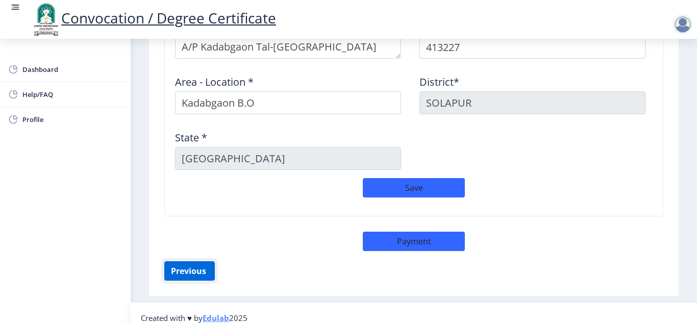
click at [192, 267] on button "Previous ‍" at bounding box center [189, 270] width 51 height 19
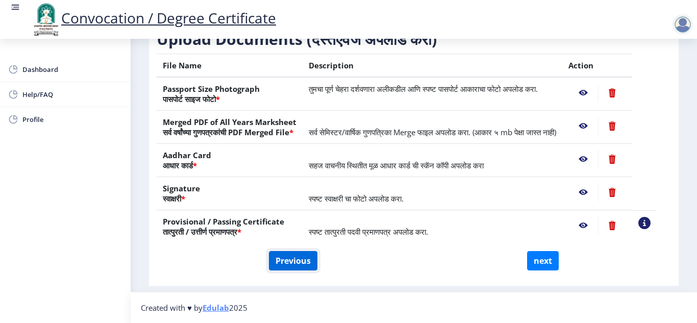
click at [297, 259] on button "Previous" at bounding box center [293, 260] width 49 height 19
select select "Regular"
select select "Marathi"
select select "2017"
select select "December"
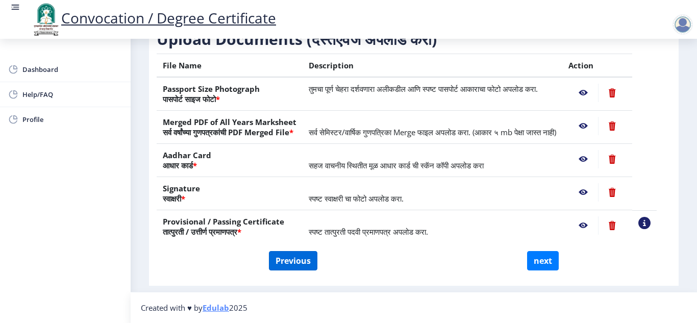
select select "SECOND CLASS"
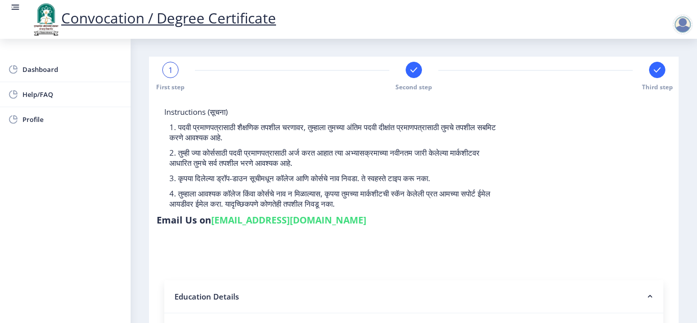
scroll to position [0, 0]
click at [171, 77] on div "1" at bounding box center [170, 70] width 16 height 16
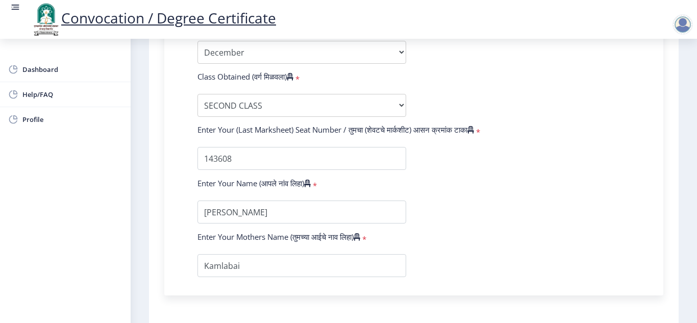
scroll to position [726, 0]
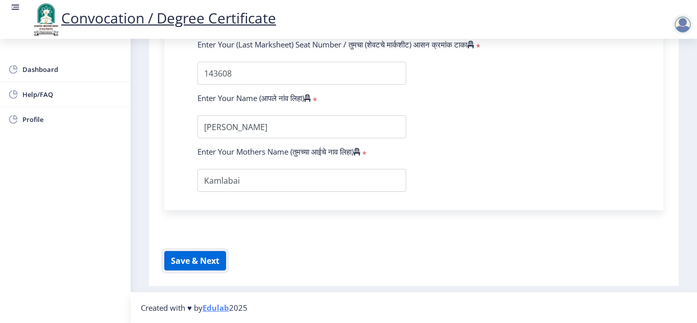
click at [212, 266] on button "Save & Next" at bounding box center [195, 260] width 62 height 19
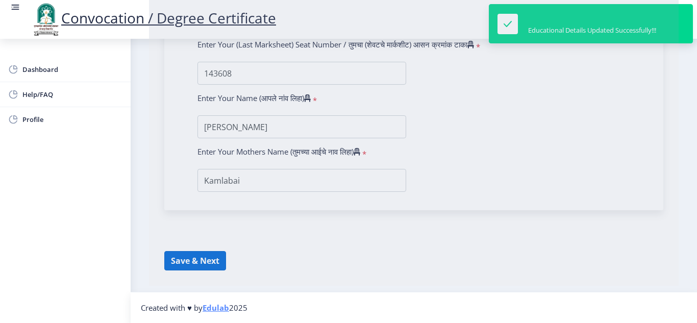
select select
type input "[PERSON_NAME] Mochi"
type input "Kamlabai"
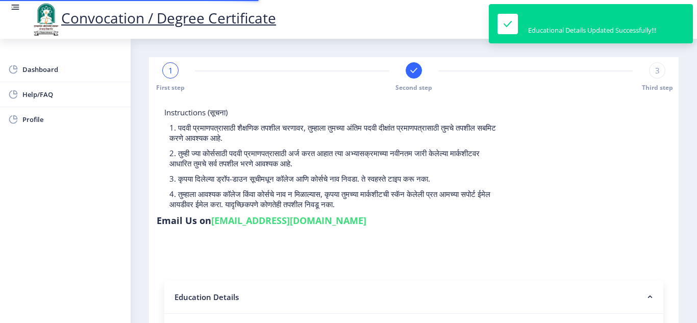
type input "2008032500089775"
select select "Regular"
select select "2017"
select select "December"
select select "SECOND CLASS"
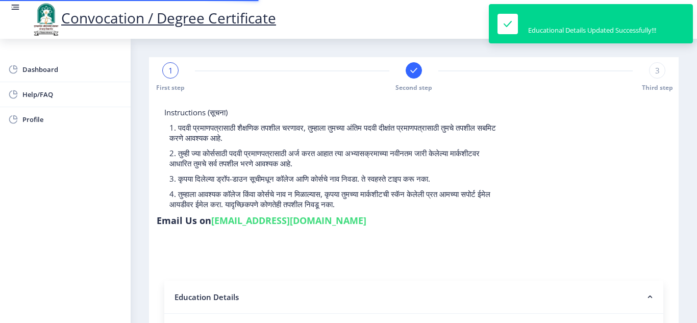
type input "143608"
type input "[PERSON_NAME]"
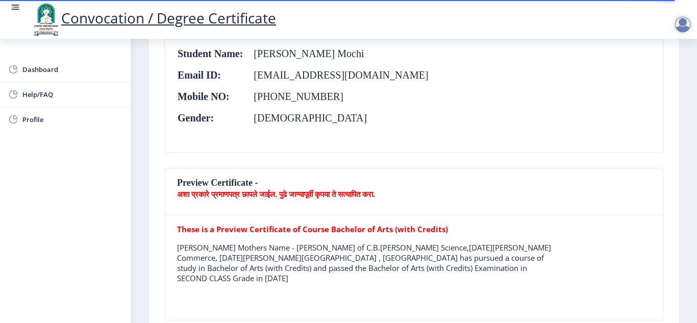
scroll to position [173, 0]
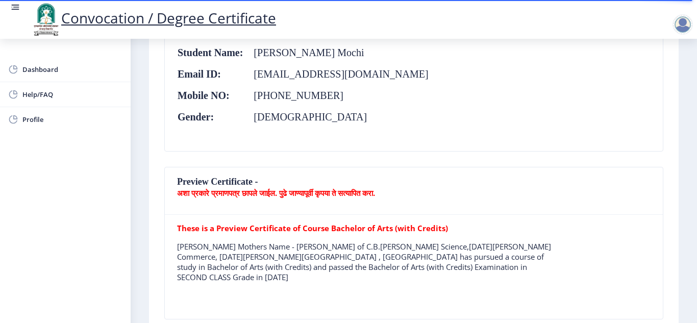
click at [253, 93] on td "[PHONE_NUMBER]" at bounding box center [336, 95] width 185 height 11
click at [288, 91] on td "[PHONE_NUMBER]" at bounding box center [336, 95] width 185 height 11
click at [328, 95] on td "[PHONE_NUMBER]" at bounding box center [336, 95] width 185 height 11
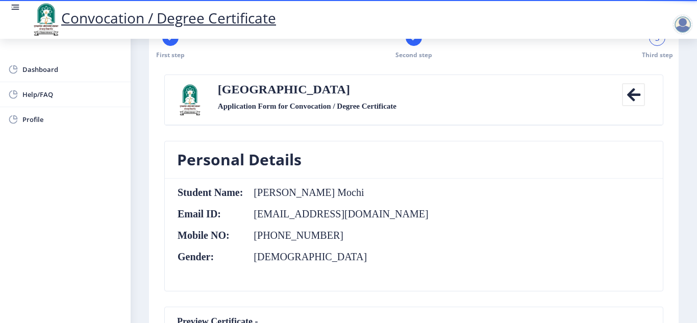
scroll to position [0, 0]
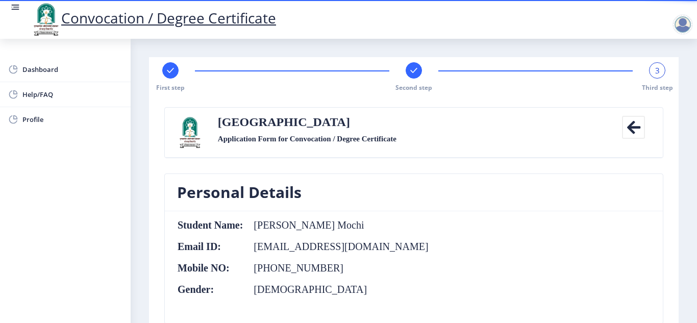
click at [293, 270] on td "[PHONE_NUMBER]" at bounding box center [336, 267] width 185 height 11
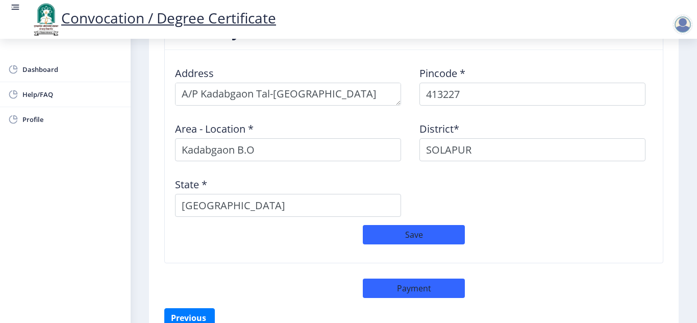
scroll to position [909, 0]
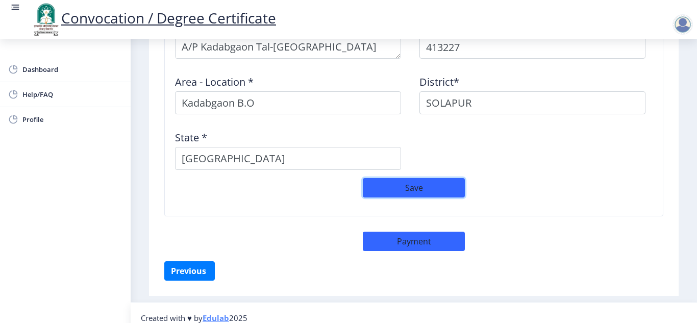
click at [411, 178] on button "Save" at bounding box center [414, 187] width 102 height 19
click at [408, 235] on button "Payment" at bounding box center [414, 241] width 102 height 19
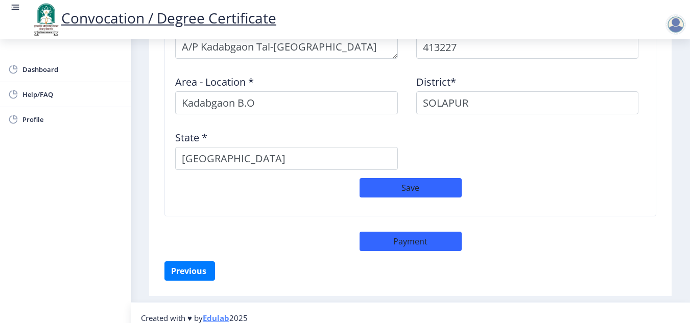
select select "sealed"
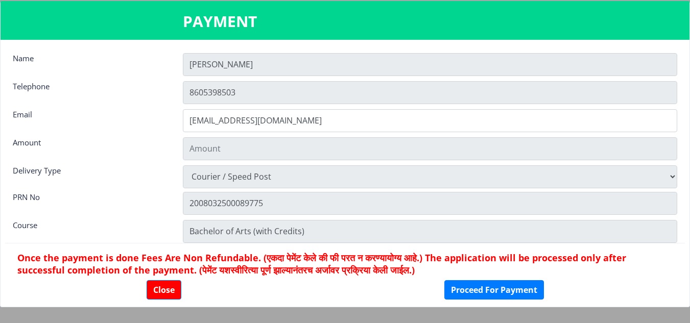
type input "1885"
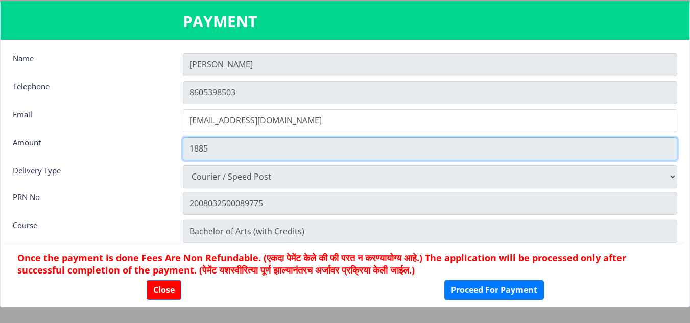
click at [340, 149] on input "1885" at bounding box center [430, 148] width 494 height 23
click at [371, 153] on input "1885" at bounding box center [430, 148] width 494 height 23
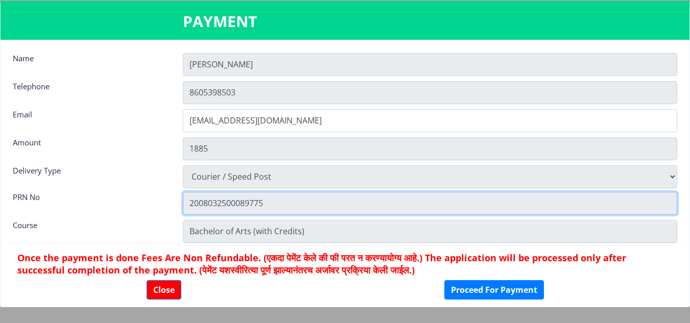
click at [360, 195] on input "2008032500089775" at bounding box center [430, 203] width 494 height 23
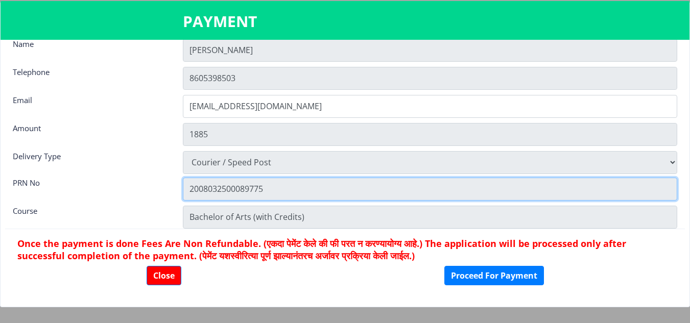
scroll to position [0, 0]
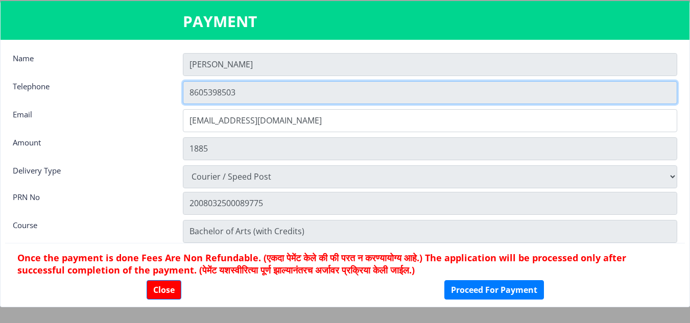
click at [299, 93] on input "8605398503" at bounding box center [430, 92] width 494 height 23
click at [242, 90] on input "8605398503" at bounding box center [430, 92] width 494 height 23
drag, startPoint x: 242, startPoint y: 90, endPoint x: 165, endPoint y: 93, distance: 76.6
click at [165, 93] on div "Telephone 8605398503" at bounding box center [345, 92] width 680 height 23
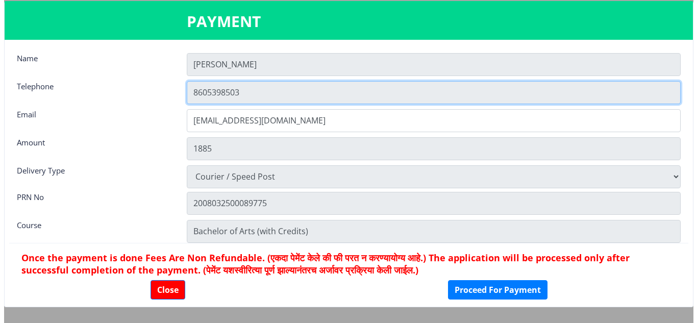
scroll to position [14, 0]
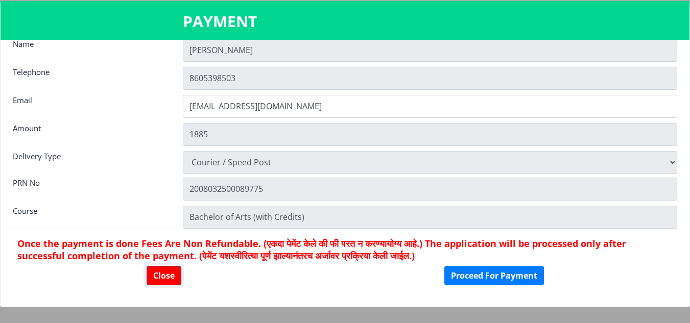
click at [169, 278] on button "Close" at bounding box center [164, 275] width 35 height 19
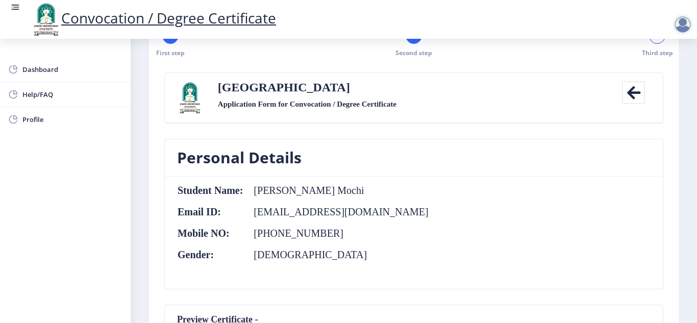
scroll to position [0, 0]
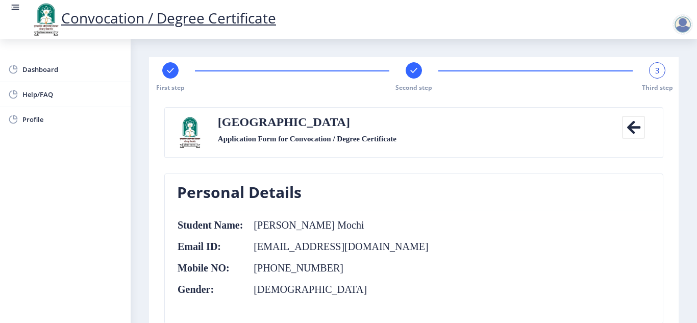
click at [633, 127] on icon at bounding box center [633, 127] width 23 height 23
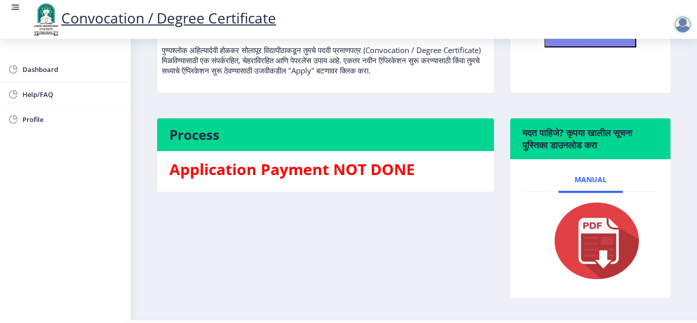
scroll to position [117, 0]
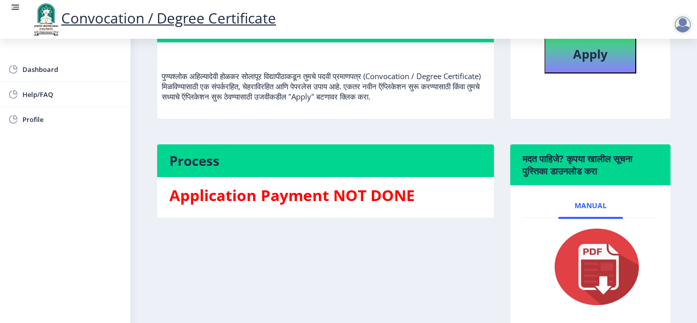
click at [587, 272] on img at bounding box center [591, 267] width 102 height 82
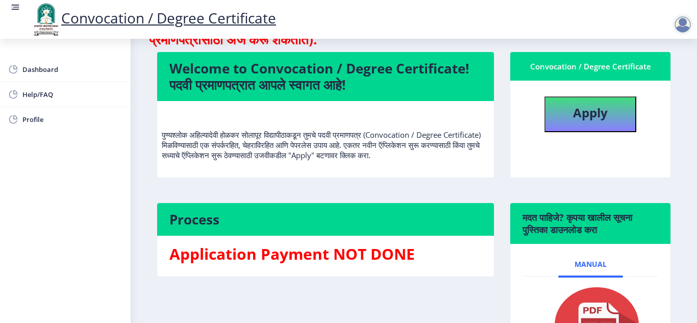
scroll to position [54, 0]
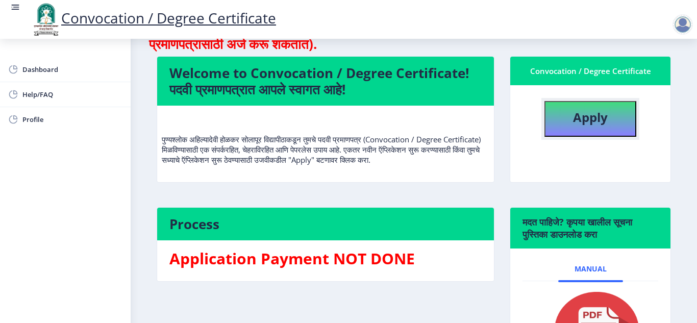
click at [566, 125] on button "Apply" at bounding box center [591, 119] width 92 height 36
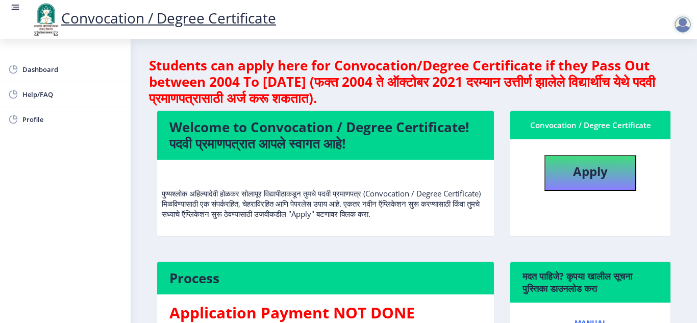
select select
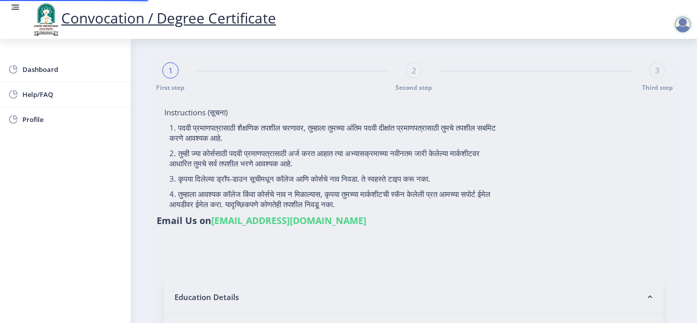
type input "2008032500089775"
select select "Regular"
select select "2017"
select select "December"
select select "SECOND CLASS"
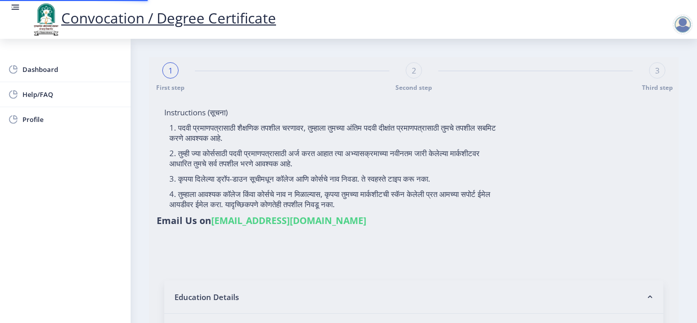
type input "143608"
type input "[PERSON_NAME]"
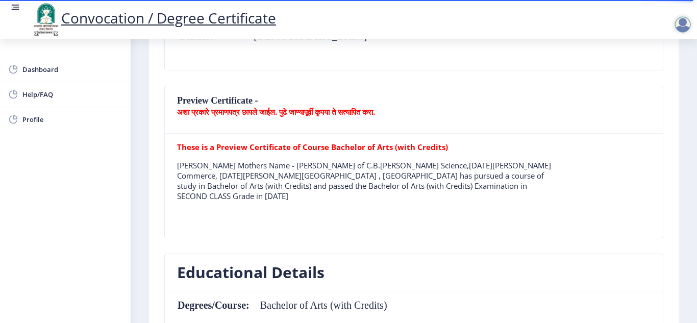
scroll to position [254, 0]
click at [335, 189] on p "[PERSON_NAME] Mothers Name - [PERSON_NAME] of C.B.[PERSON_NAME] Science,[DATE][…" at bounding box center [366, 180] width 379 height 41
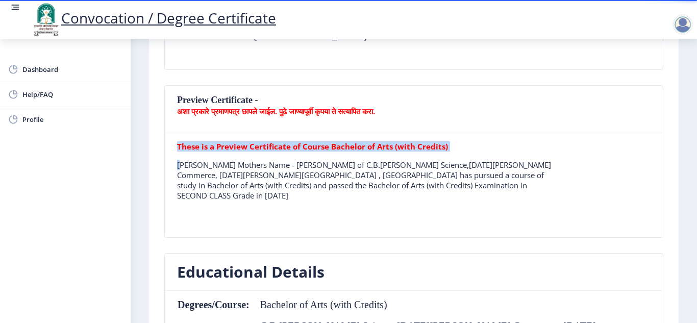
click at [335, 189] on p "[PERSON_NAME] Mothers Name - [PERSON_NAME] of C.B.[PERSON_NAME] Science,[DATE][…" at bounding box center [366, 180] width 379 height 41
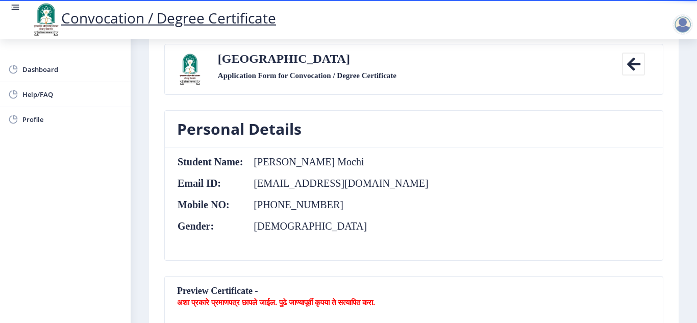
scroll to position [0, 0]
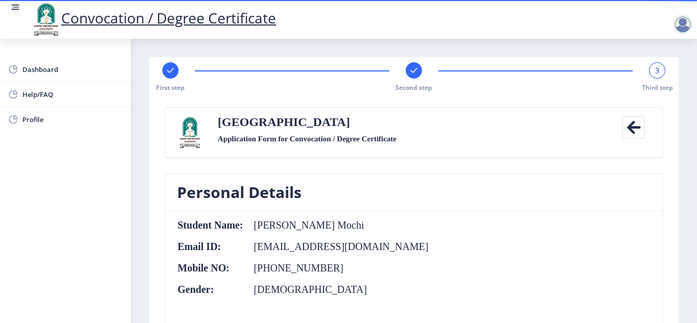
click at [628, 125] on icon at bounding box center [633, 127] width 23 height 23
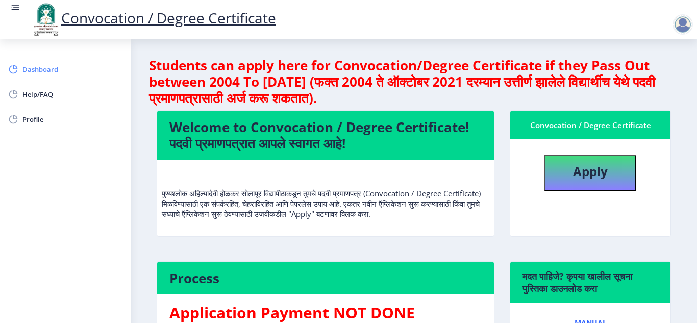
click at [52, 73] on span "Dashboard" at bounding box center [72, 69] width 100 height 12
click at [685, 26] on div at bounding box center [683, 24] width 20 height 20
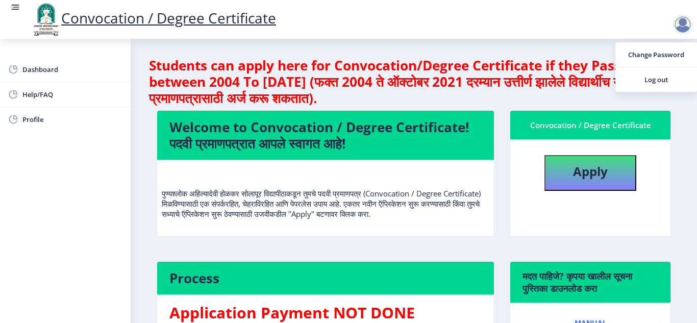
click at [687, 138] on nb-layout-column "Students can apply here for Convocation/Degree Certificate if they Pass Out bet…" at bounding box center [414, 251] width 567 height 425
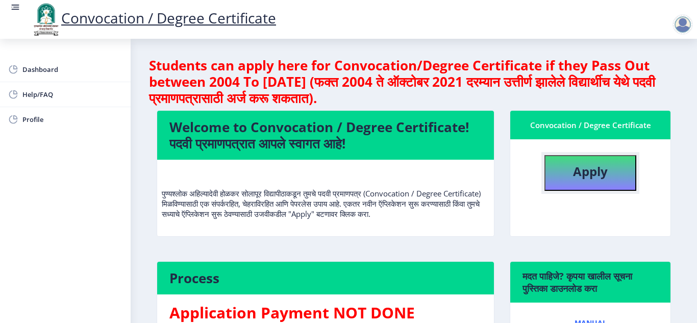
click at [579, 186] on button "Apply" at bounding box center [591, 173] width 92 height 36
select select
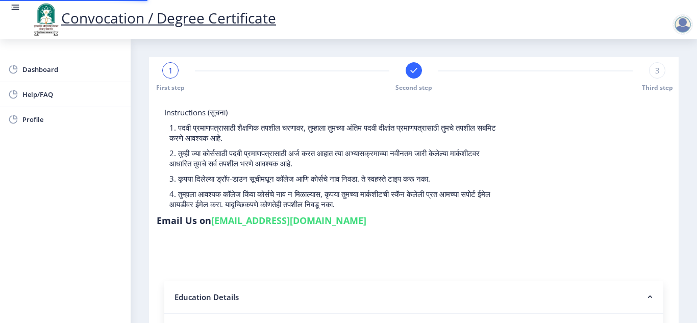
type input "2008032500089775"
select select "Regular"
select select "2017"
select select "December"
select select "SECOND CLASS"
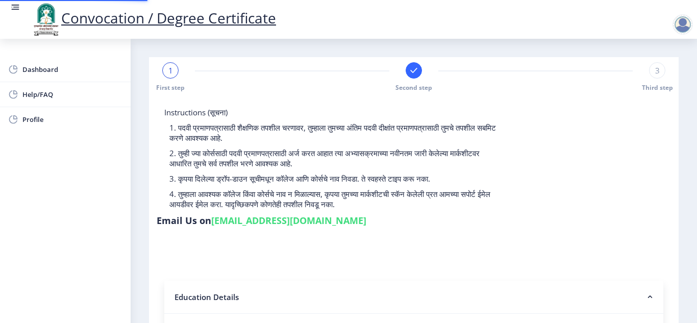
type input "143608"
type input "[PERSON_NAME]"
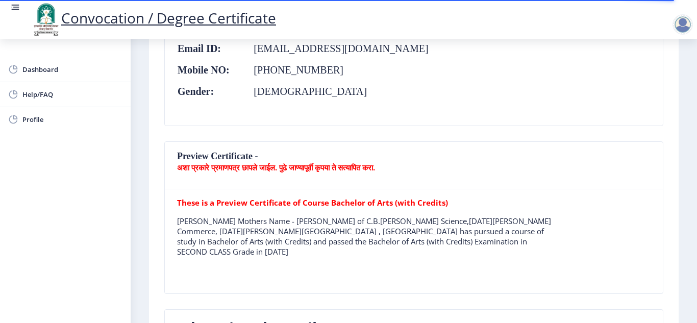
scroll to position [201, 0]
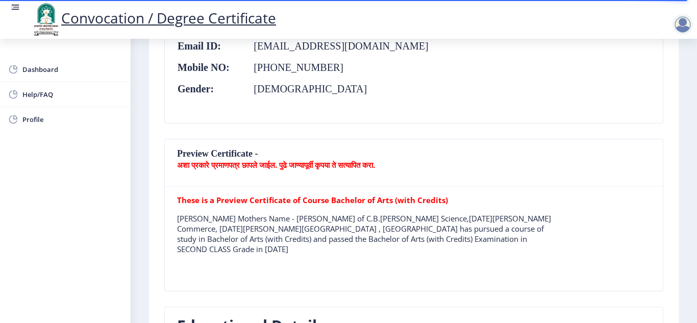
click at [240, 224] on p "[PERSON_NAME] Mothers Name - [PERSON_NAME] of C.B.[PERSON_NAME] Science,[DATE][…" at bounding box center [366, 233] width 379 height 41
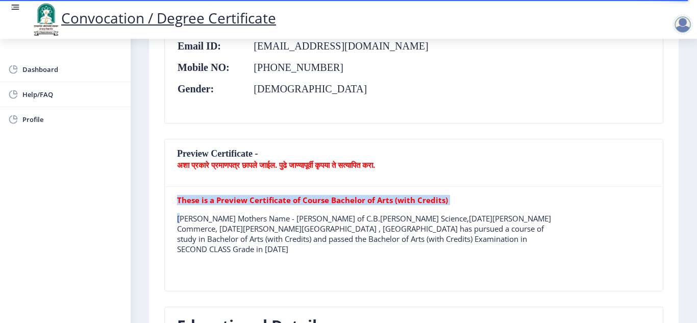
click at [240, 224] on p "[PERSON_NAME] Mothers Name - [PERSON_NAME] of C.B.[PERSON_NAME] Science,[DATE][…" at bounding box center [366, 233] width 379 height 41
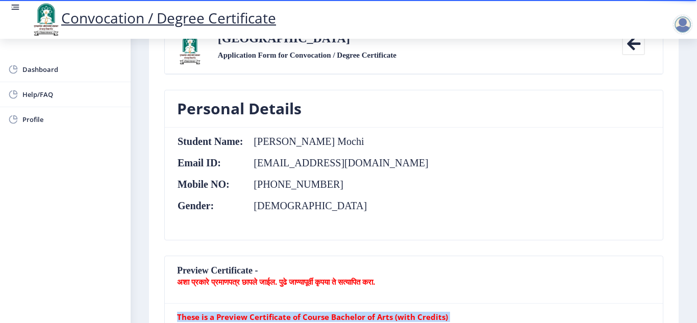
scroll to position [120, 0]
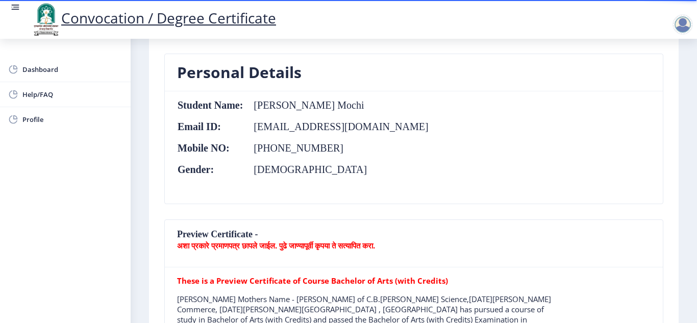
click at [352, 180] on table "Student Name: Rajendr Shantappa Mochi Email ID: rajendrareddy49@gmail.com Mobil…" at bounding box center [303, 148] width 252 height 96
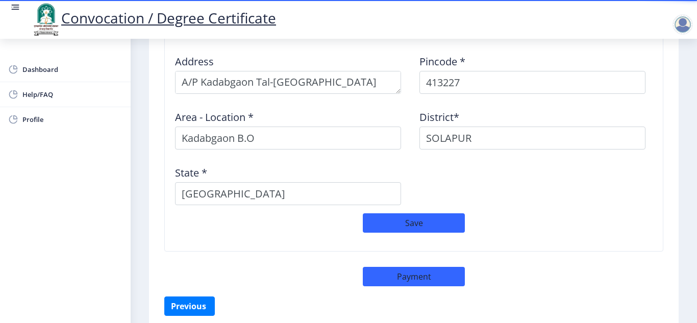
scroll to position [909, 0]
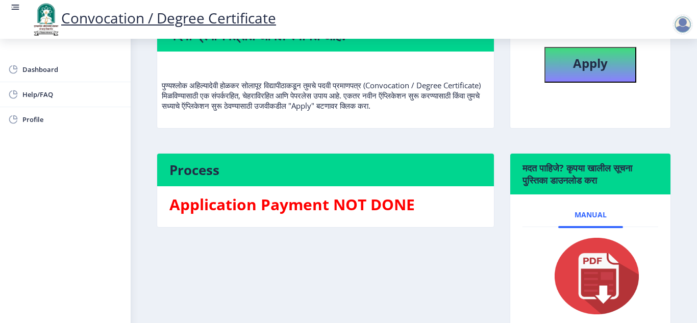
scroll to position [97, 0]
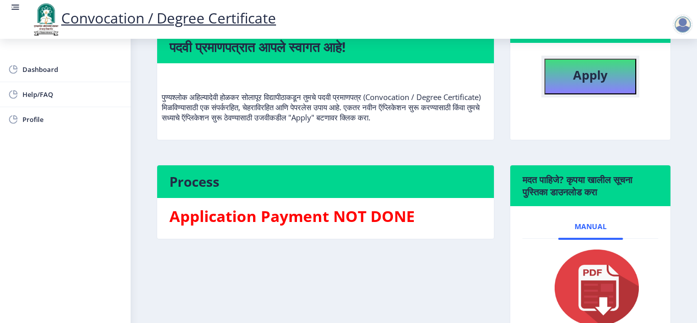
click at [564, 80] on button "Apply" at bounding box center [591, 77] width 92 height 36
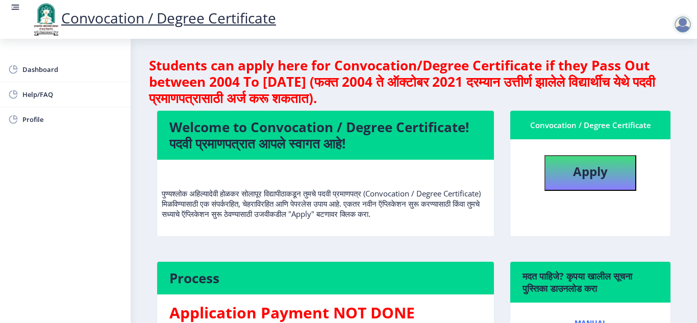
select select
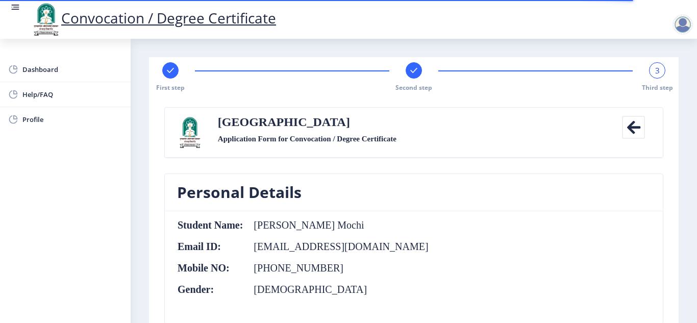
click at [412, 73] on icon at bounding box center [414, 70] width 7 height 5
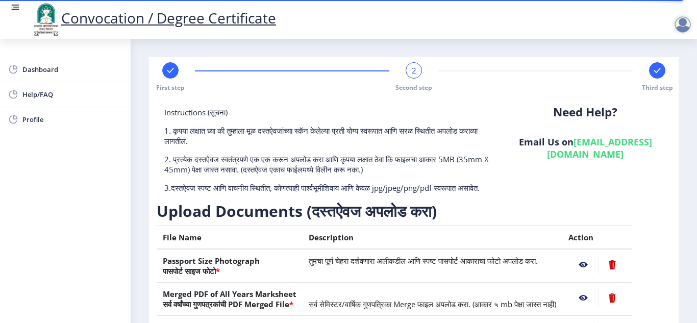
click at [168, 80] on div "First step" at bounding box center [170, 77] width 16 height 30
select select "Regular"
select select "Marathi"
select select "2017"
select select "December"
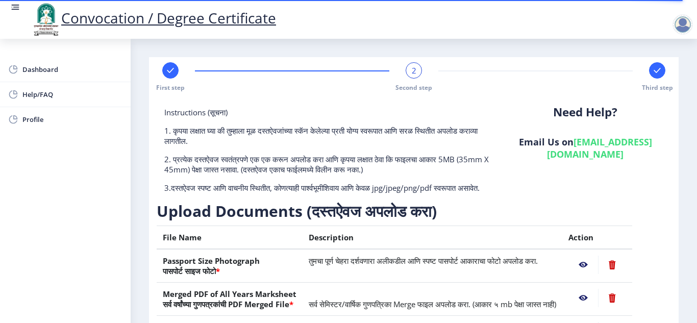
select select "SECOND CLASS"
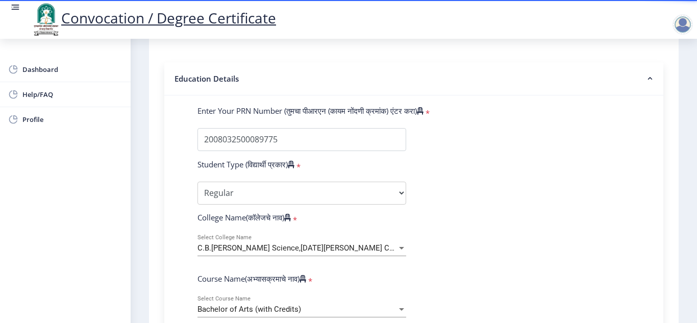
scroll to position [218, 0]
click at [359, 194] on select "Select Student Type Regular External" at bounding box center [302, 193] width 209 height 23
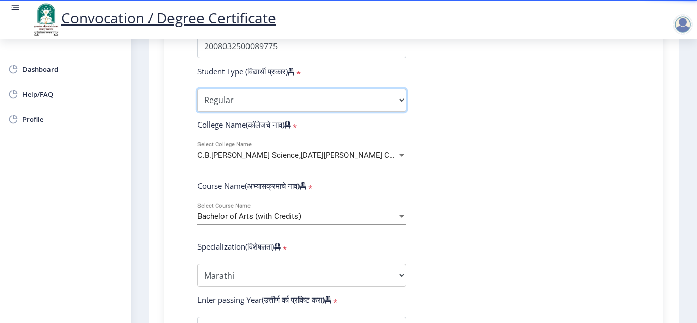
scroll to position [315, 0]
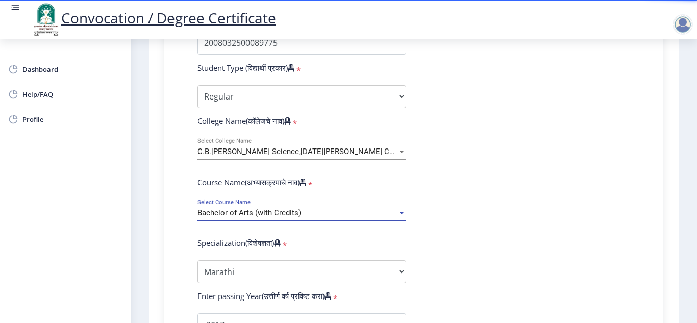
click at [366, 213] on div "Bachelor of Arts (with Credits)" at bounding box center [298, 213] width 200 height 9
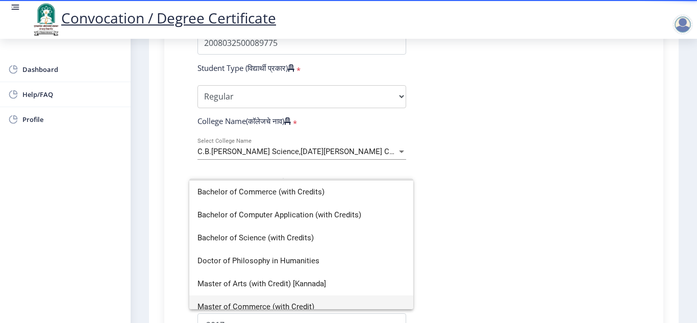
scroll to position [0, 0]
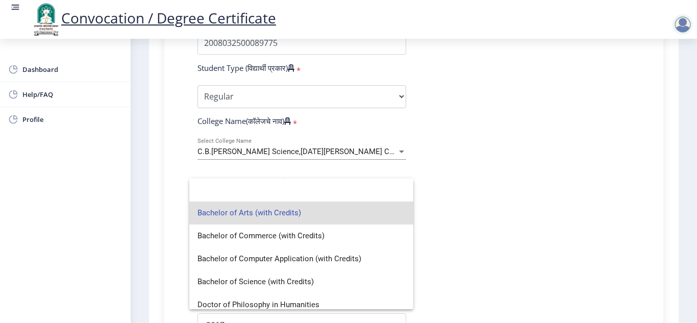
click at [494, 203] on div at bounding box center [348, 161] width 697 height 323
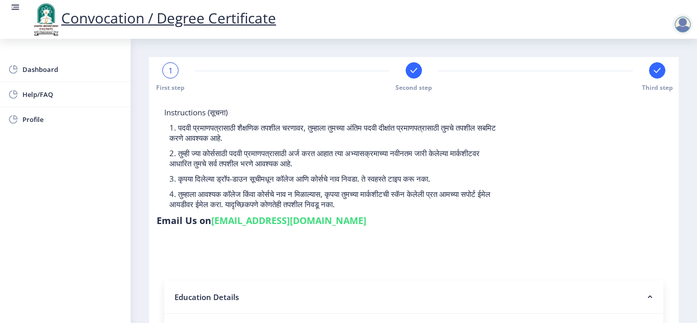
click at [419, 69] on div at bounding box center [414, 70] width 16 height 16
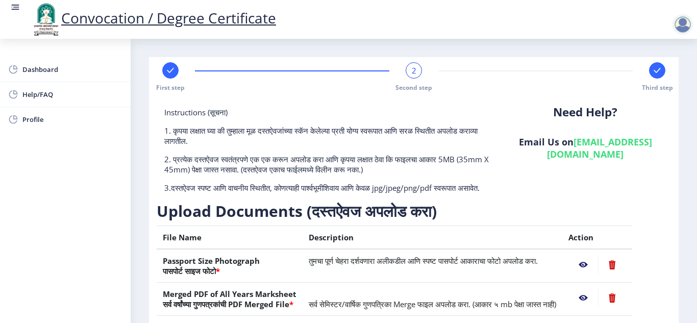
click at [649, 73] on div at bounding box center [657, 70] width 16 height 16
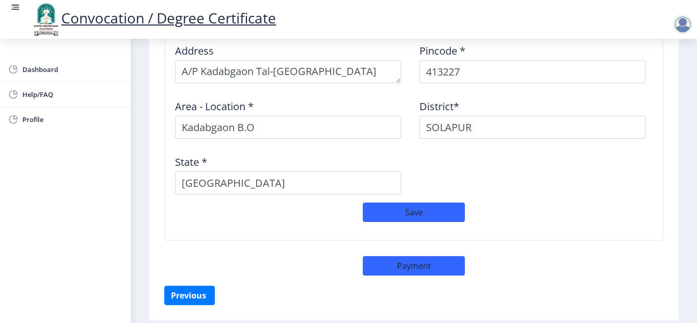
scroll to position [890, 0]
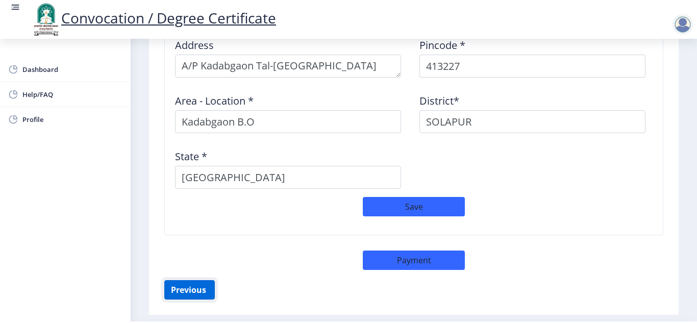
click at [199, 280] on button "Previous ‍" at bounding box center [189, 289] width 51 height 19
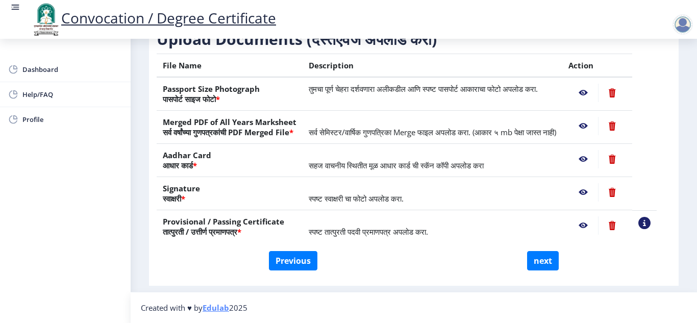
scroll to position [192, 0]
click at [276, 266] on button "Previous" at bounding box center [293, 260] width 49 height 19
select select "Regular"
select select "Marathi"
select select "2017"
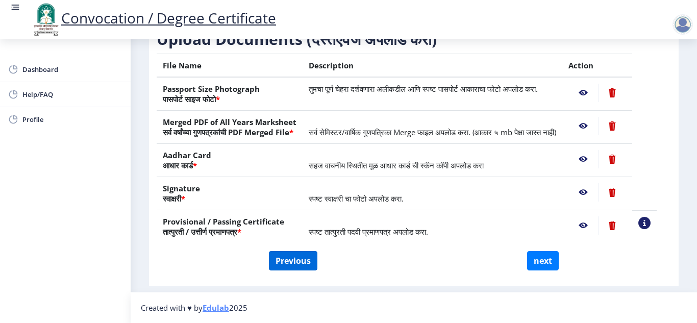
select select "December"
select select "SECOND CLASS"
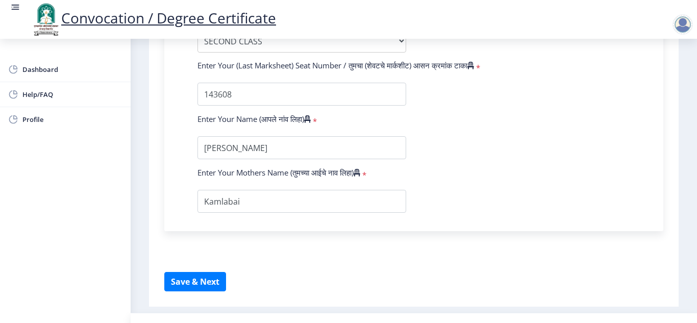
scroll to position [726, 0]
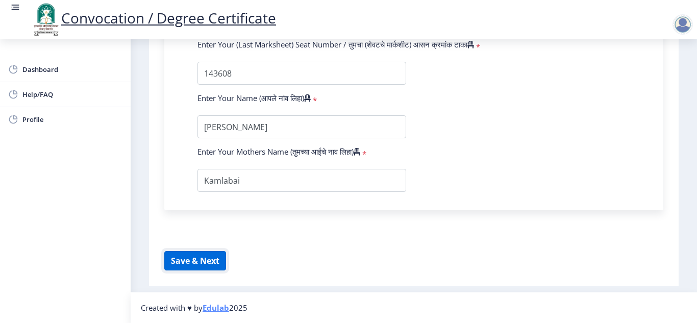
click at [192, 262] on button "Save & Next" at bounding box center [195, 260] width 62 height 19
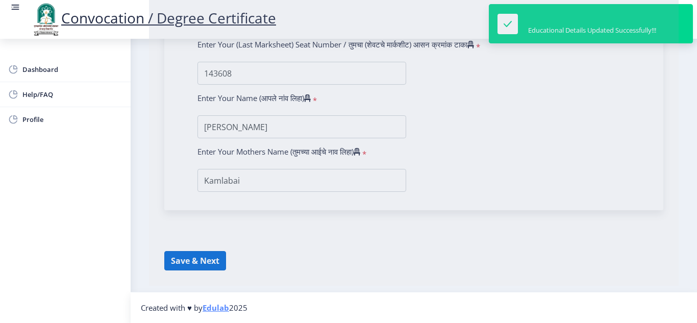
select select
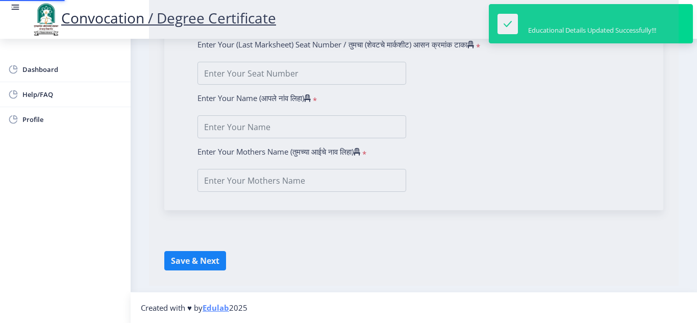
type input "[PERSON_NAME] Mochi"
type input "Kamlabai"
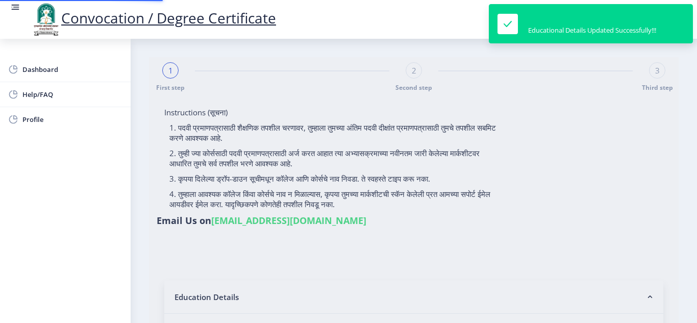
type input "2008032500089775"
select select "Regular"
select select "2017"
select select "December"
select select "SECOND CLASS"
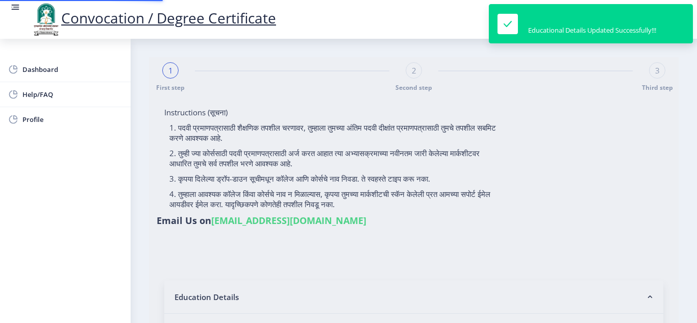
type input "143608"
type input "[PERSON_NAME]"
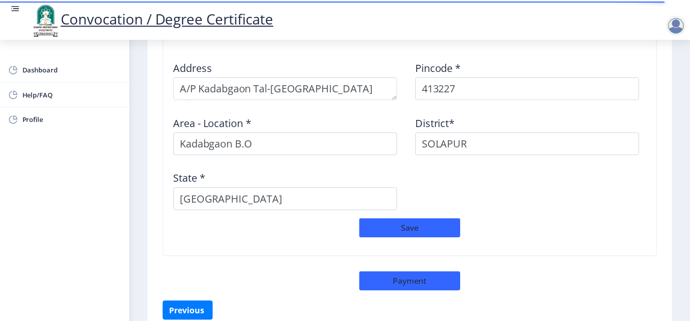
scroll to position [869, 0]
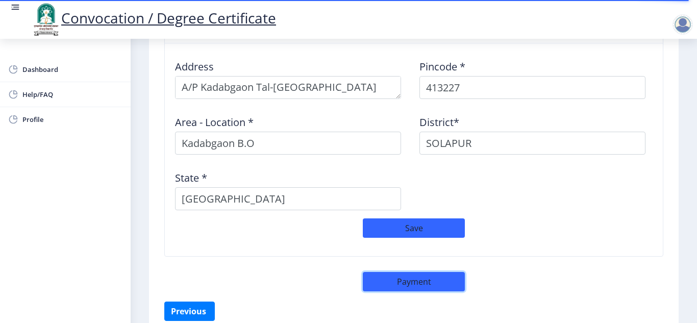
click at [411, 272] on button "Payment" at bounding box center [414, 281] width 102 height 19
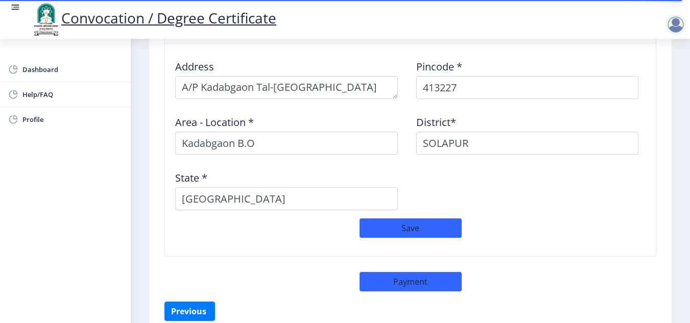
select select "sealed"
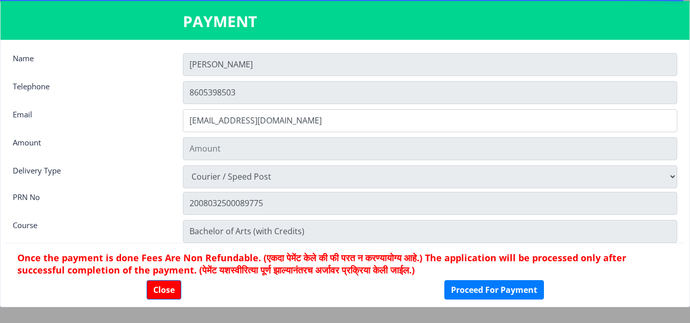
type input "1885"
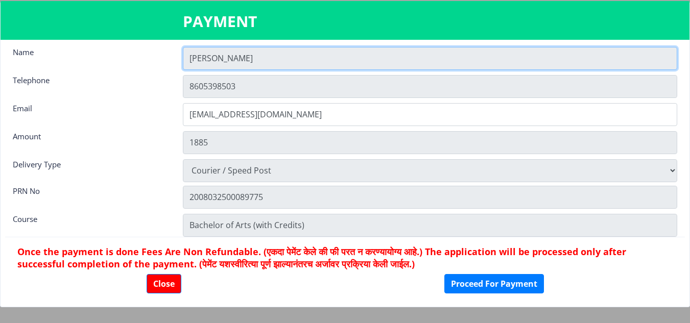
scroll to position [0, 0]
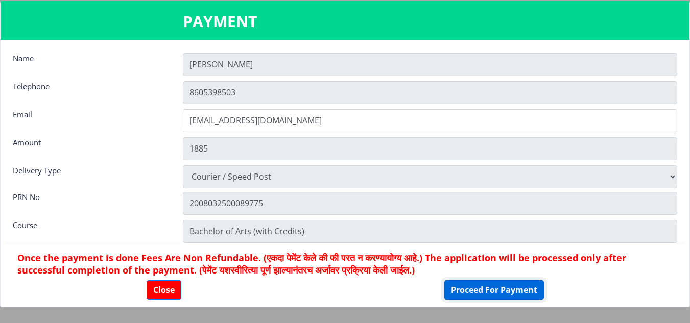
click at [495, 287] on button "Proceed For Payment" at bounding box center [494, 289] width 100 height 19
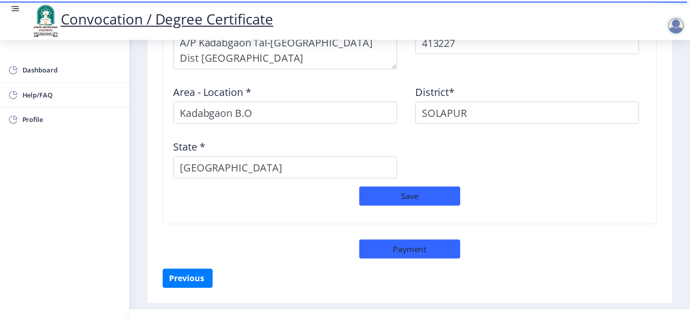
scroll to position [923, 0]
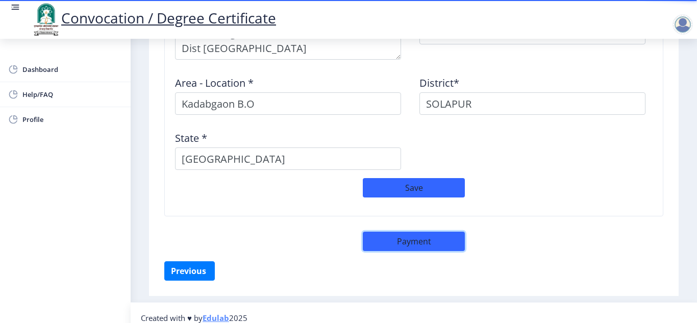
click at [410, 232] on button "Payment" at bounding box center [414, 241] width 102 height 19
select select "sealed"
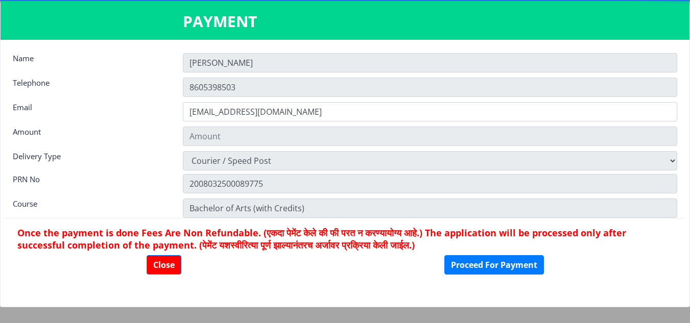
type input "1885"
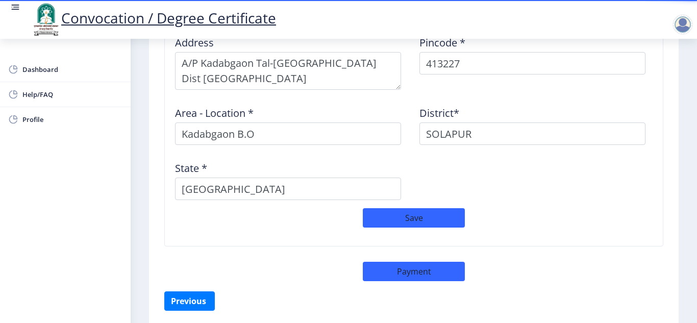
scroll to position [890, 0]
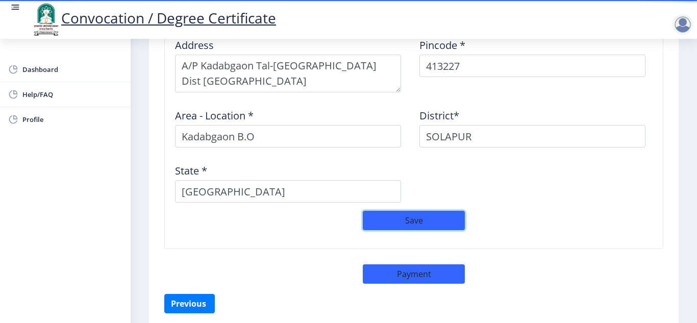
click at [422, 213] on button "Save" at bounding box center [414, 220] width 102 height 19
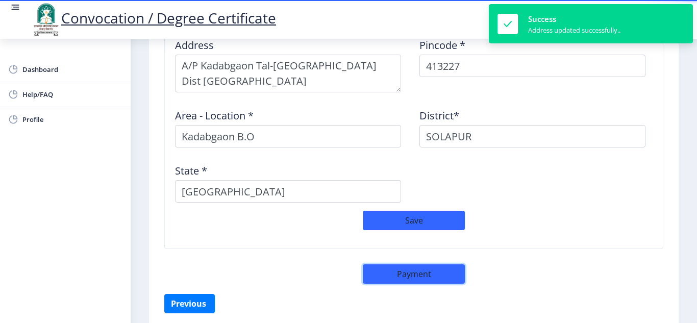
click at [413, 264] on button "Payment" at bounding box center [414, 273] width 102 height 19
select select "sealed"
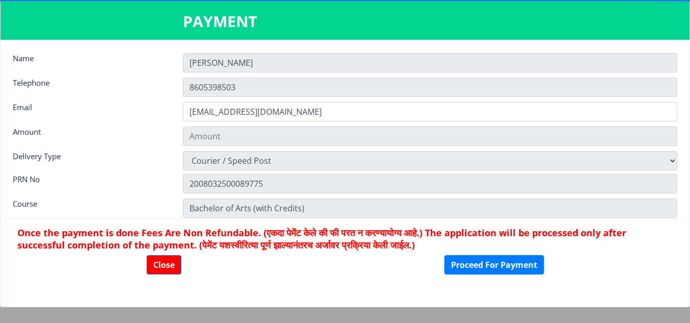
type input "1885"
click at [242, 66] on input "[PERSON_NAME]" at bounding box center [430, 62] width 494 height 19
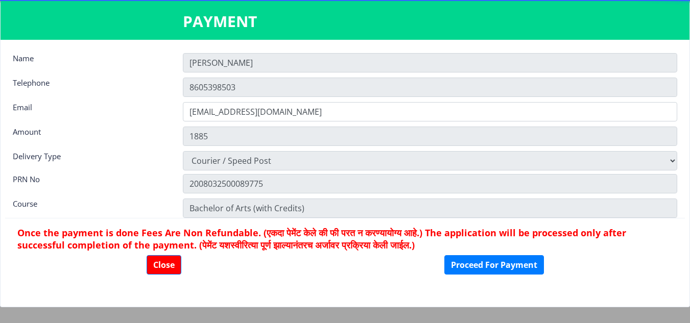
click at [242, 66] on input "[PERSON_NAME]" at bounding box center [430, 62] width 494 height 19
click at [163, 266] on button "Close" at bounding box center [164, 264] width 35 height 19
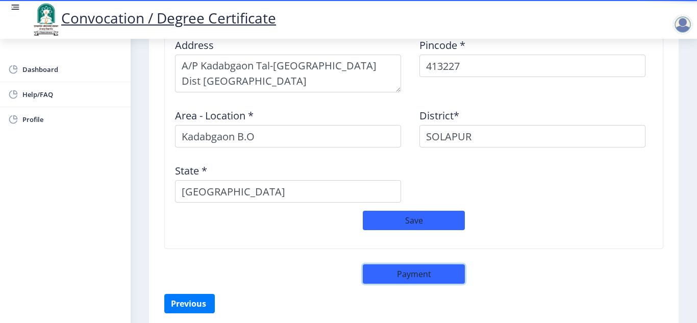
scroll to position [923, 0]
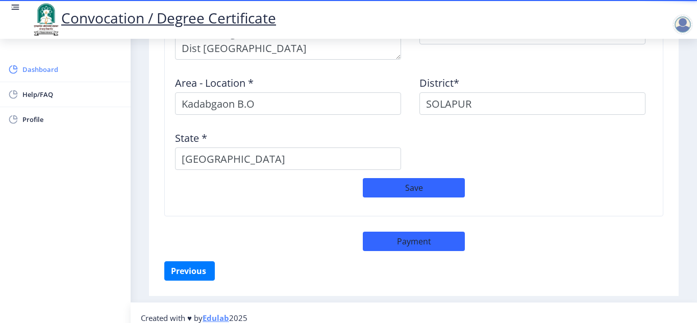
click at [44, 71] on span "Dashboard" at bounding box center [72, 69] width 100 height 12
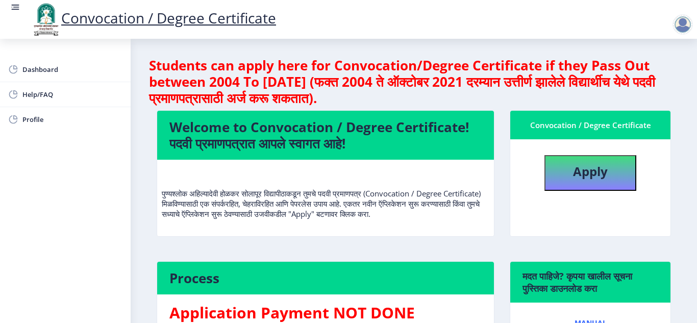
click at [689, 23] on div at bounding box center [683, 24] width 20 height 20
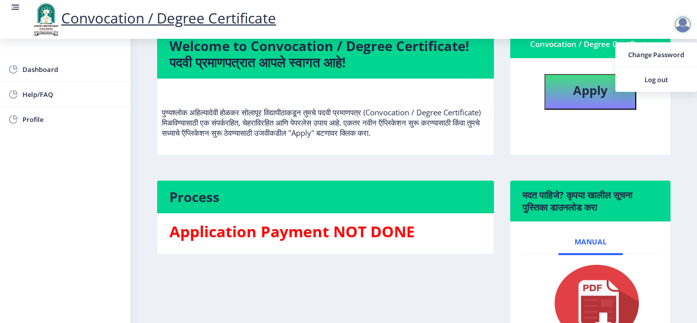
scroll to position [172, 0]
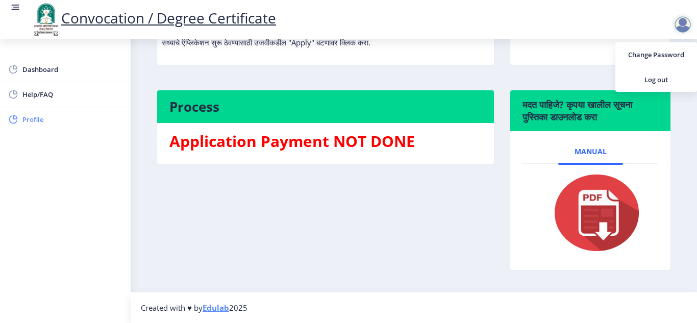
click at [60, 117] on span "Profile" at bounding box center [72, 119] width 100 height 12
select select
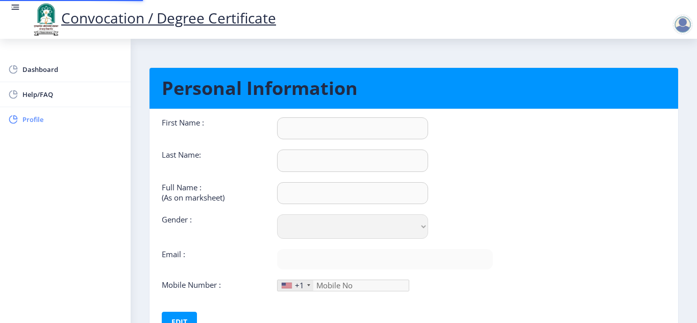
type input "[PERSON_NAME]"
type input "Mochi"
type input "[PERSON_NAME] Mochi"
select select "[DEMOGRAPHIC_DATA]"
type input "[EMAIL_ADDRESS][DOMAIN_NAME]"
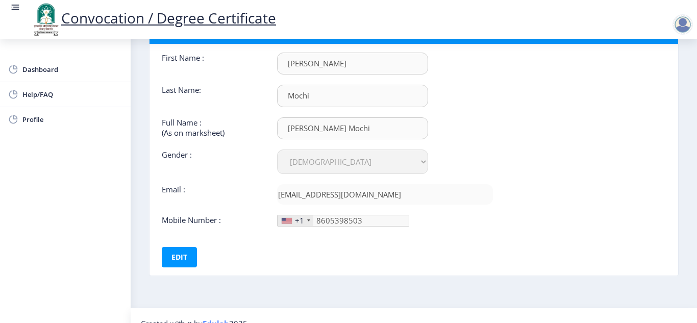
scroll to position [78, 0]
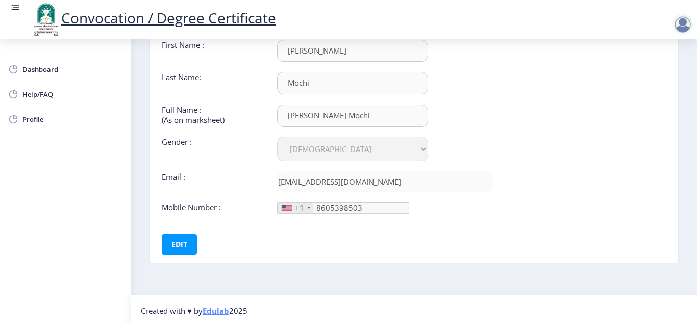
click at [305, 209] on div "+1" at bounding box center [296, 208] width 36 height 11
click at [186, 243] on button "Edit" at bounding box center [179, 244] width 35 height 20
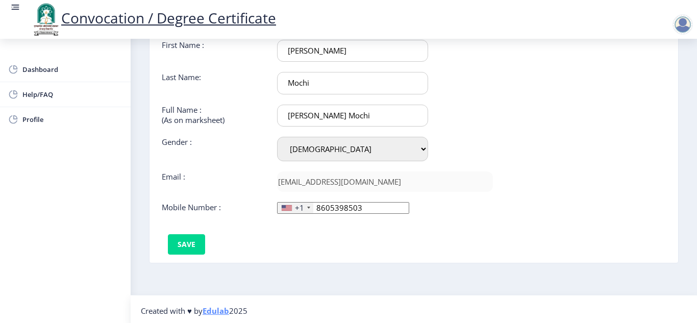
click at [303, 207] on div "+1" at bounding box center [299, 208] width 9 height 10
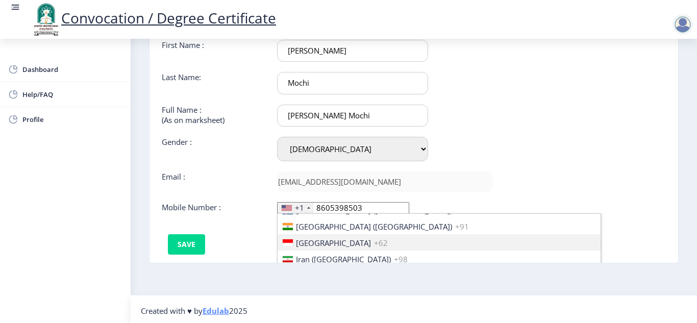
scroll to position [1619, 0]
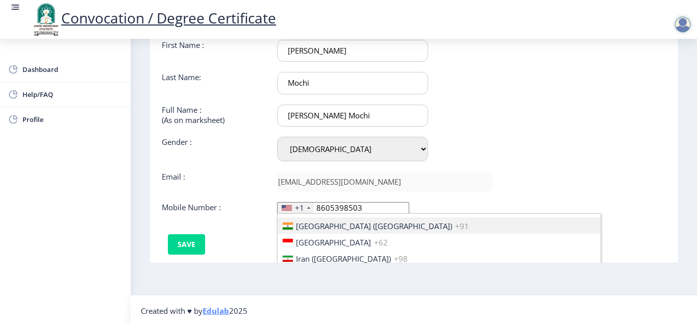
click at [333, 226] on span "[GEOGRAPHIC_DATA] ([GEOGRAPHIC_DATA])" at bounding box center [374, 226] width 156 height 10
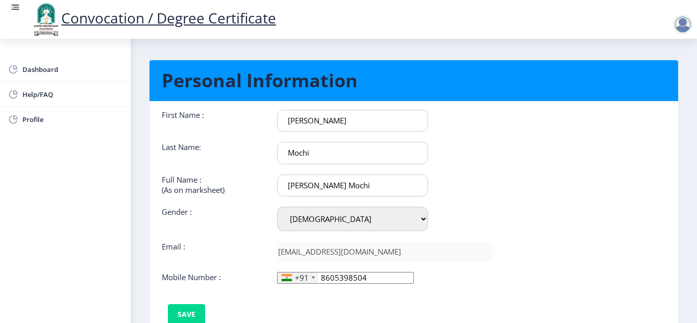
scroll to position [0, 0]
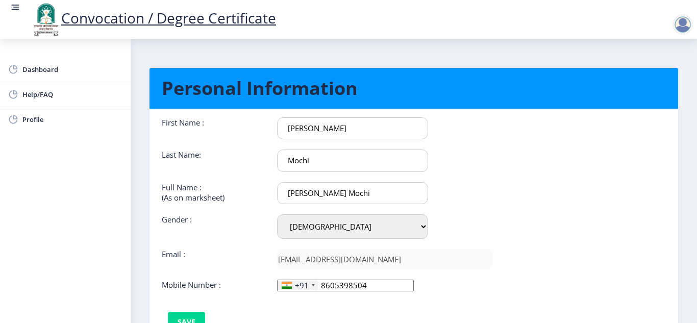
type input "8605398504"
click at [317, 198] on input "[PERSON_NAME] Mochi" at bounding box center [352, 193] width 151 height 22
click at [316, 197] on input "[PERSON_NAME] Mochi" at bounding box center [352, 193] width 151 height 22
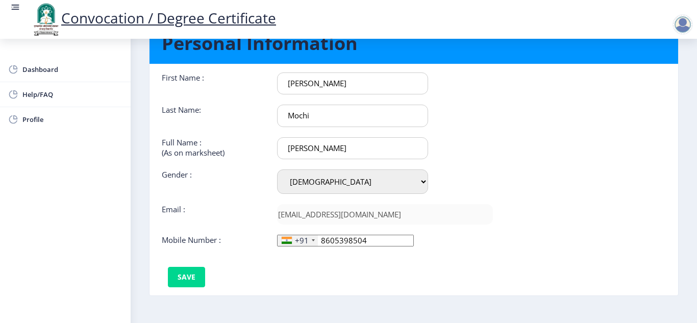
scroll to position [45, 0]
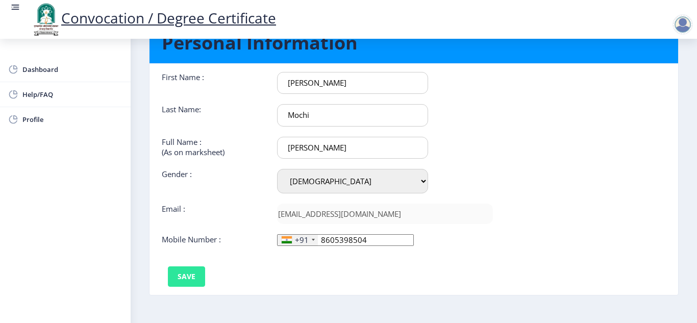
type input "[PERSON_NAME]"
click at [187, 272] on button "Save" at bounding box center [186, 277] width 37 height 20
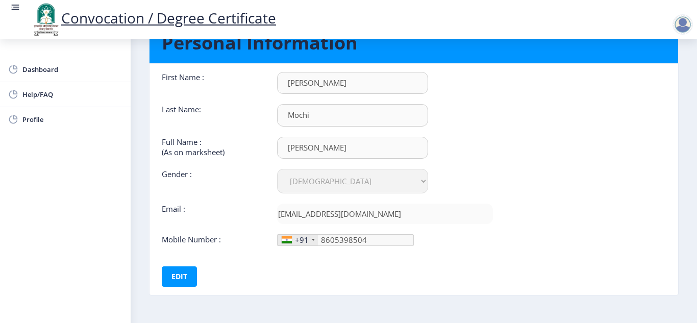
scroll to position [81, 0]
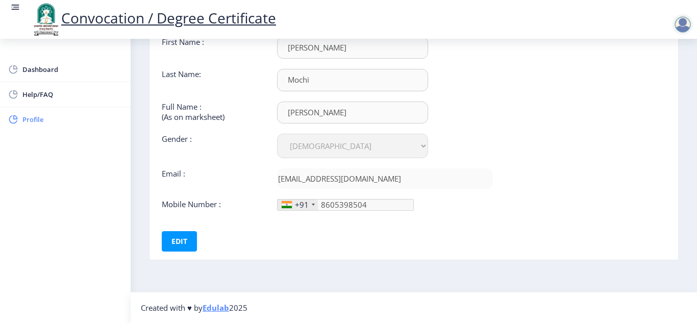
click at [35, 117] on span "Profile" at bounding box center [72, 119] width 100 height 12
click at [38, 70] on span "Dashboard" at bounding box center [72, 69] width 100 height 12
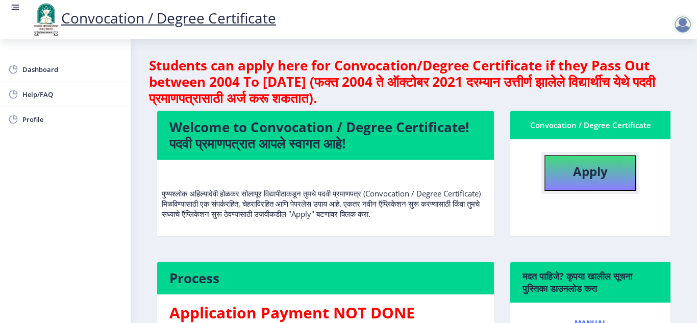
click at [588, 182] on button "Apply" at bounding box center [591, 173] width 92 height 36
select select
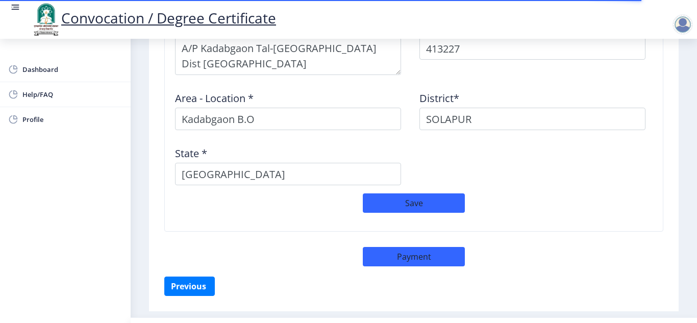
scroll to position [923, 0]
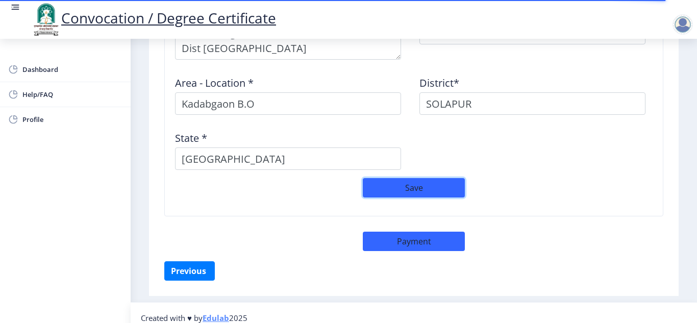
click at [416, 182] on button "Save" at bounding box center [414, 187] width 102 height 19
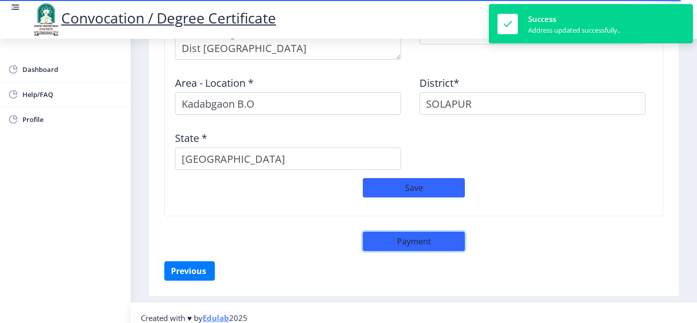
click at [406, 232] on button "Payment" at bounding box center [414, 241] width 102 height 19
select select "sealed"
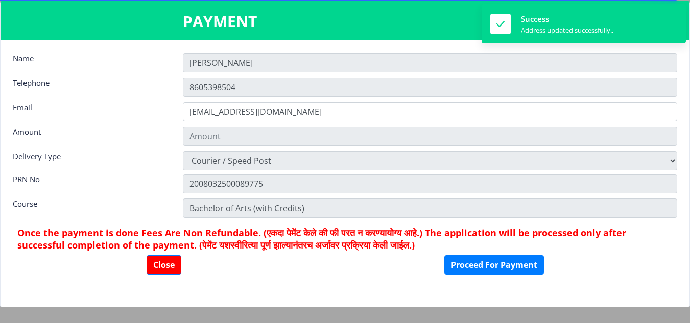
type input "1885"
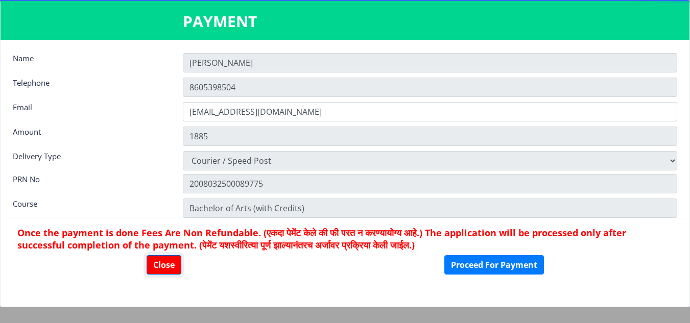
click at [165, 268] on button "Close" at bounding box center [164, 264] width 35 height 19
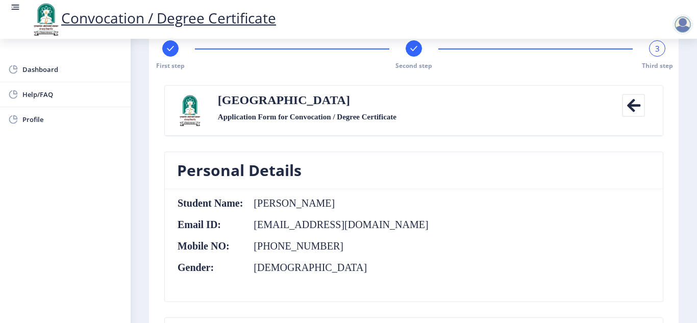
scroll to position [0, 0]
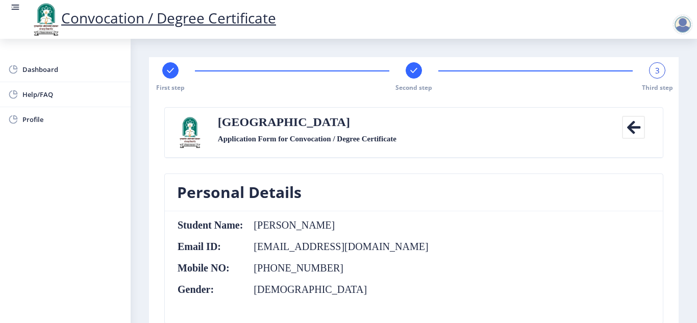
click at [174, 77] on div at bounding box center [170, 70] width 16 height 16
select select "Regular"
select select "Marathi"
select select "2017"
select select "December"
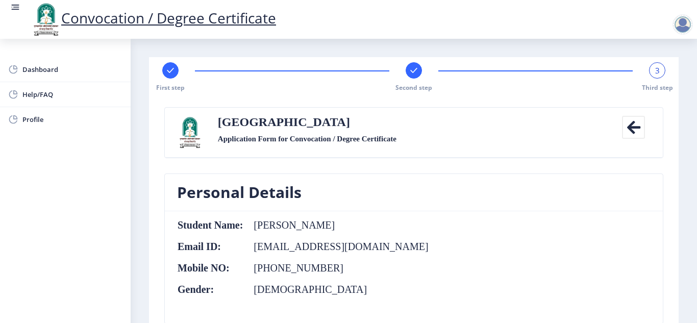
select select "SECOND CLASS"
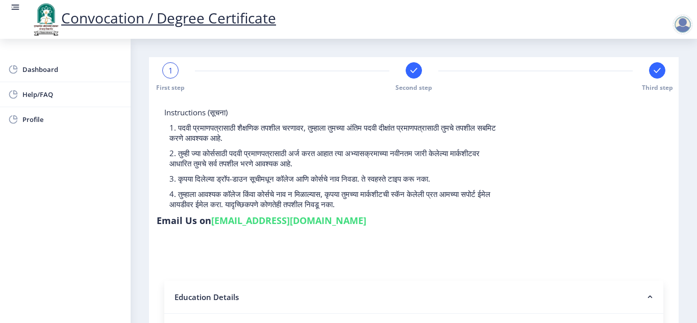
click at [329, 221] on div "Instructions (सूचना) 1. पदवी प्रमाणपत्रासाठी शैक्षणिक तपशील चरणावर, तुम्हाला तु…" at bounding box center [414, 169] width 515 height 124
drag, startPoint x: 287, startPoint y: 225, endPoint x: 270, endPoint y: 226, distance: 17.4
click at [270, 226] on link "[EMAIL_ADDRESS][DOMAIN_NAME]" at bounding box center [288, 220] width 155 height 12
drag, startPoint x: 212, startPoint y: 224, endPoint x: 335, endPoint y: 228, distance: 122.6
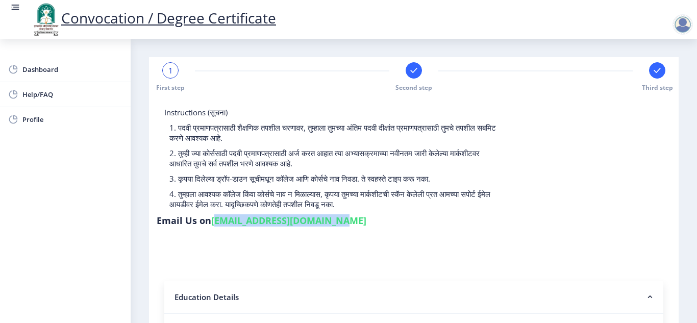
click at [335, 228] on div "Instructions (सूचना) 1. पदवी प्रमाणपत्रासाठी शैक्षणिक तपशील चरणावर, तुम्हाला तु…" at bounding box center [414, 169] width 515 height 124
copy link "[EMAIL_ADDRESS][DOMAIN_NAME]"
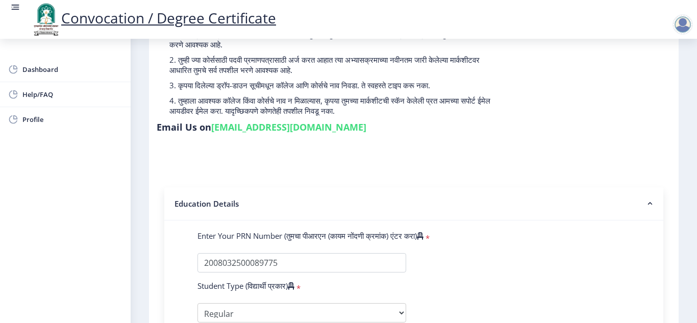
scroll to position [61, 0]
